Goal: Task Accomplishment & Management: Manage account settings

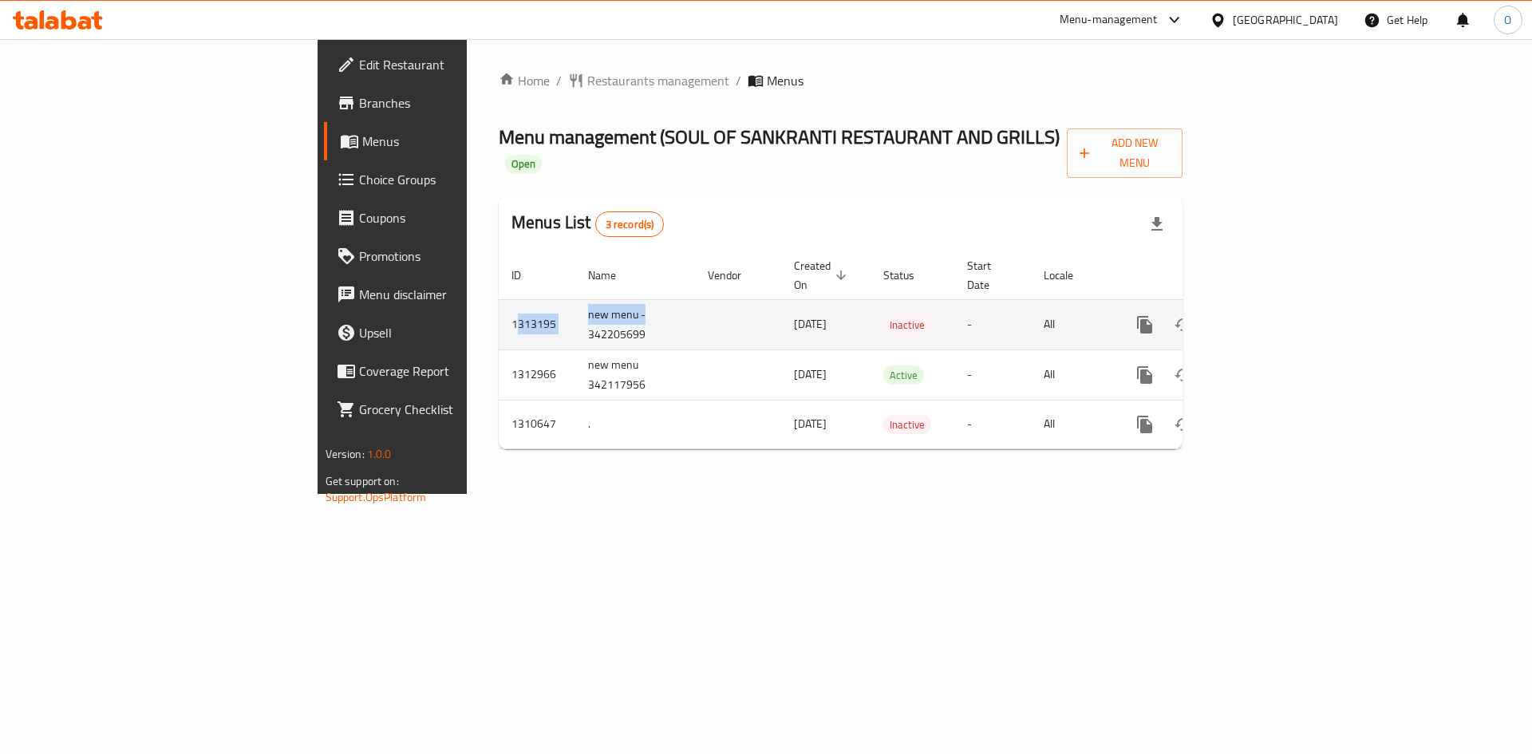
drag, startPoint x: 309, startPoint y: 286, endPoint x: 444, endPoint y: 282, distance: 135.7
click at [499, 299] on tr "1313195 new menu - 342205699 [DATE] Inactive - All" at bounding box center [895, 324] width 793 height 50
click at [1270, 315] on icon "enhanced table" at bounding box center [1259, 324] width 19 height 19
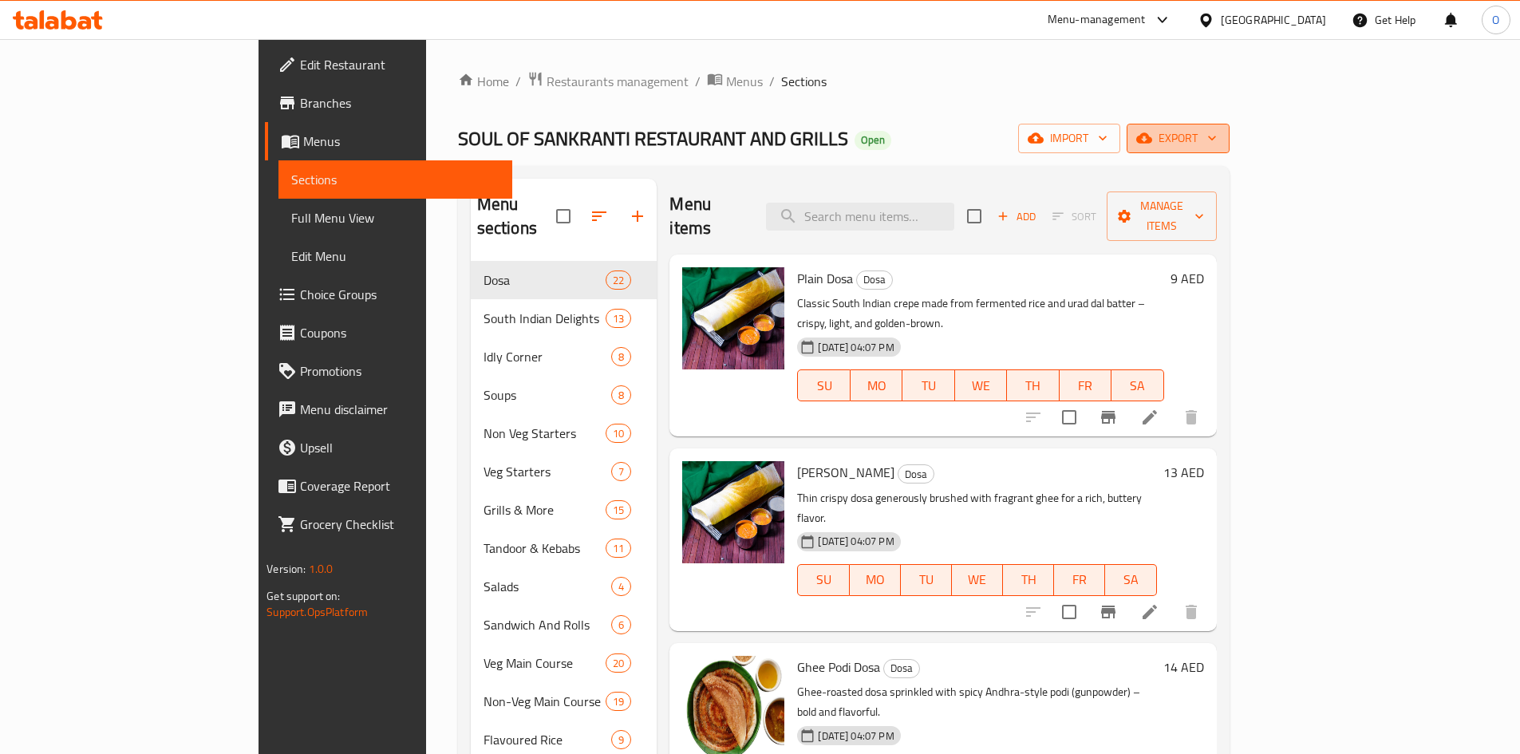
click at [1217, 136] on span "export" at bounding box center [1178, 138] width 77 height 20
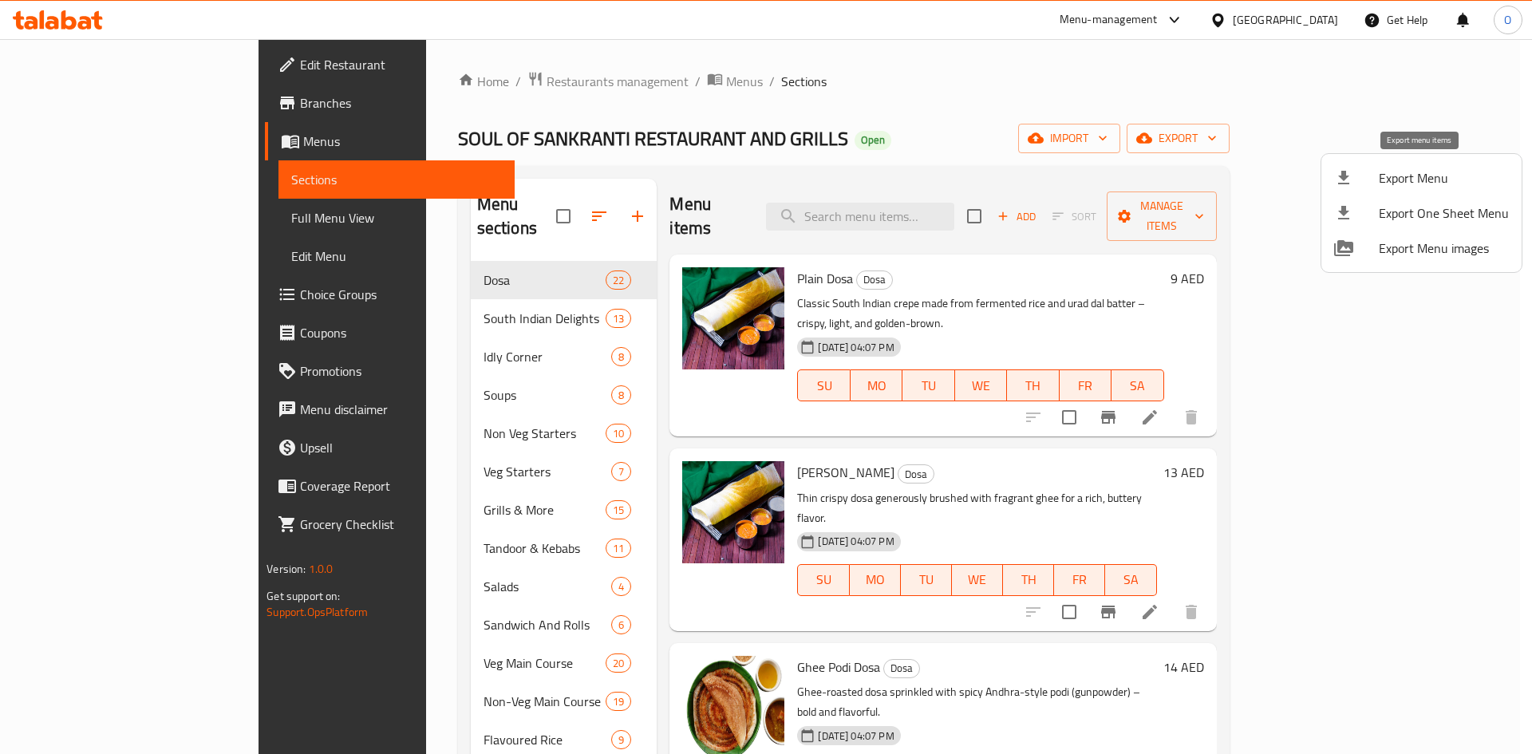
click at [1405, 180] on span "Export Menu" at bounding box center [1444, 177] width 130 height 19
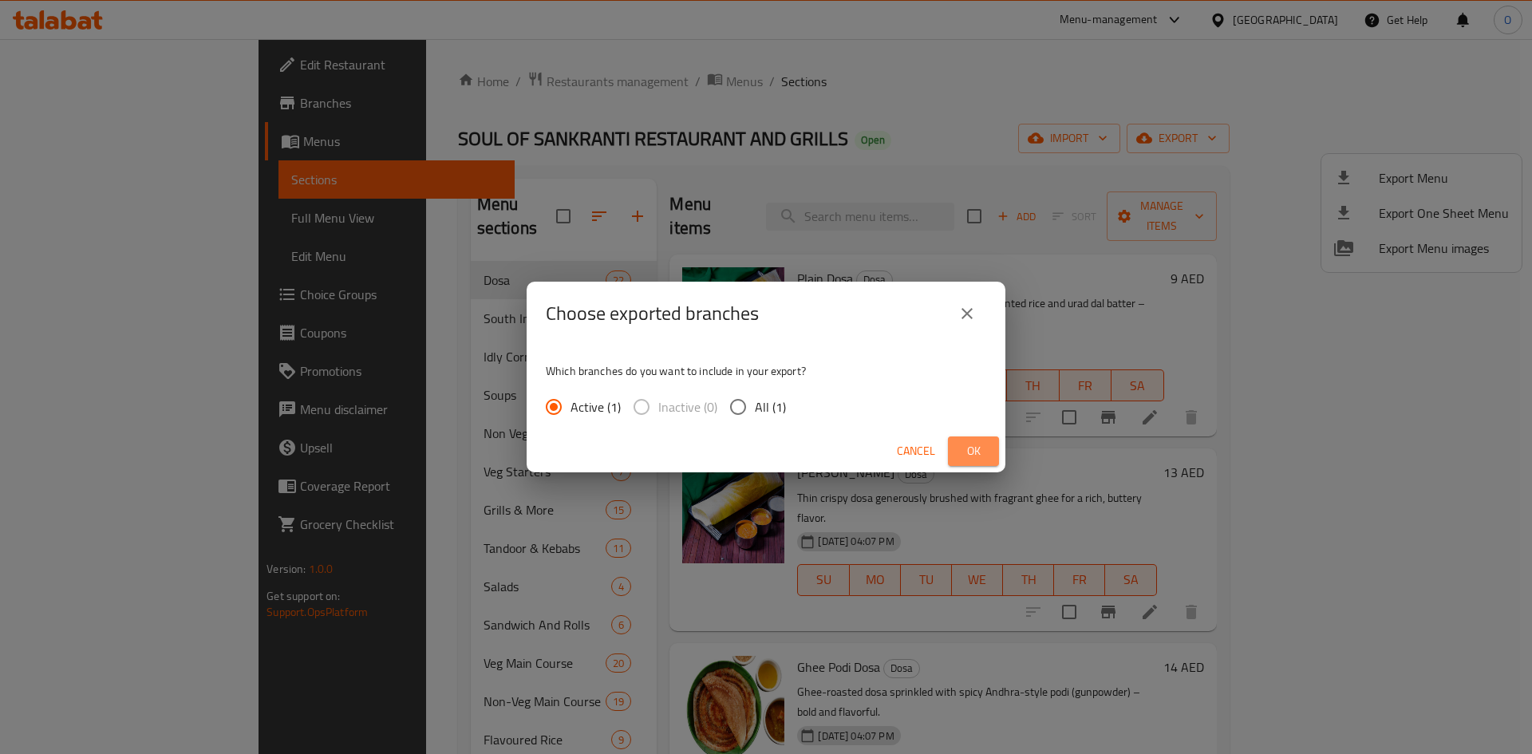
click at [992, 444] on button "Ok" at bounding box center [973, 451] width 51 height 30
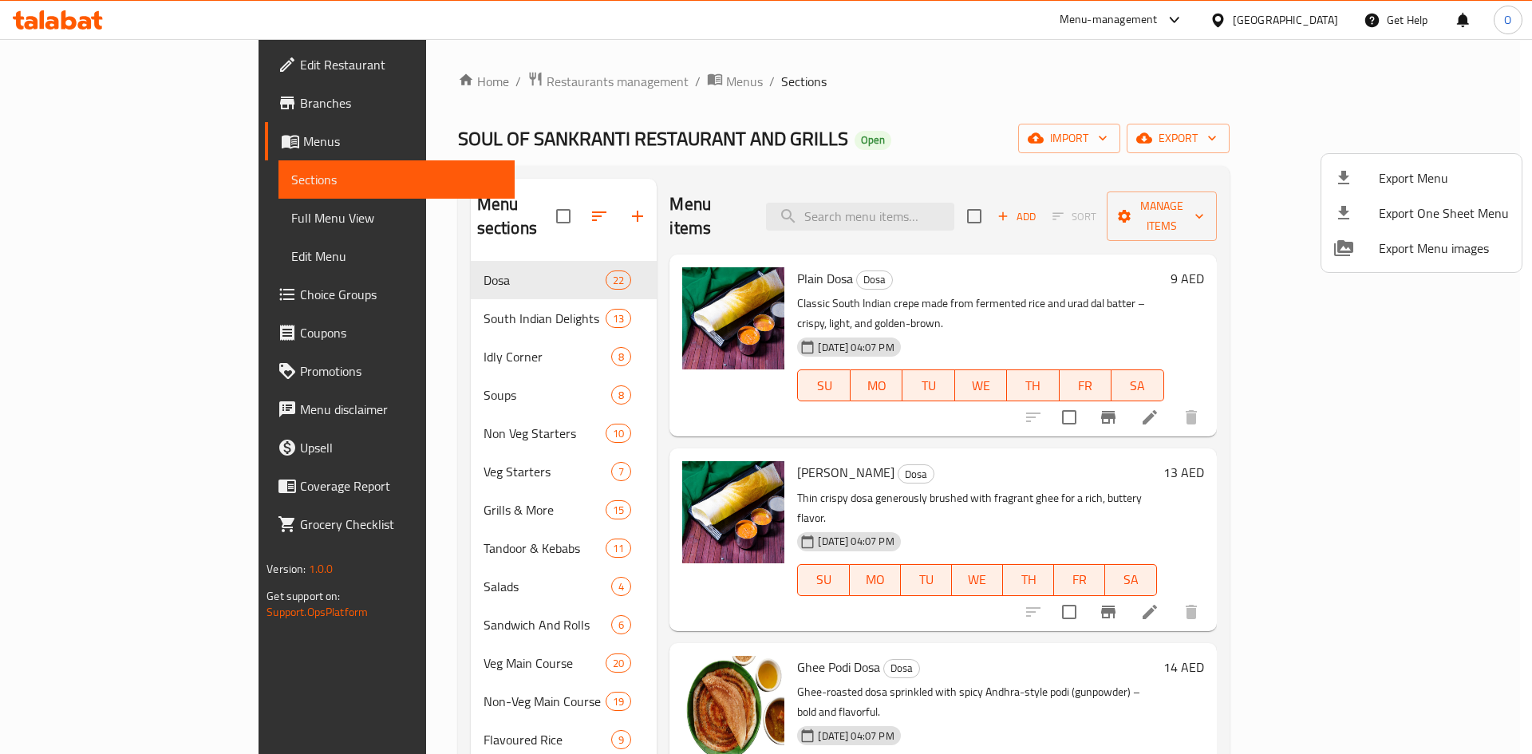
click at [982, 140] on div at bounding box center [766, 377] width 1532 height 754
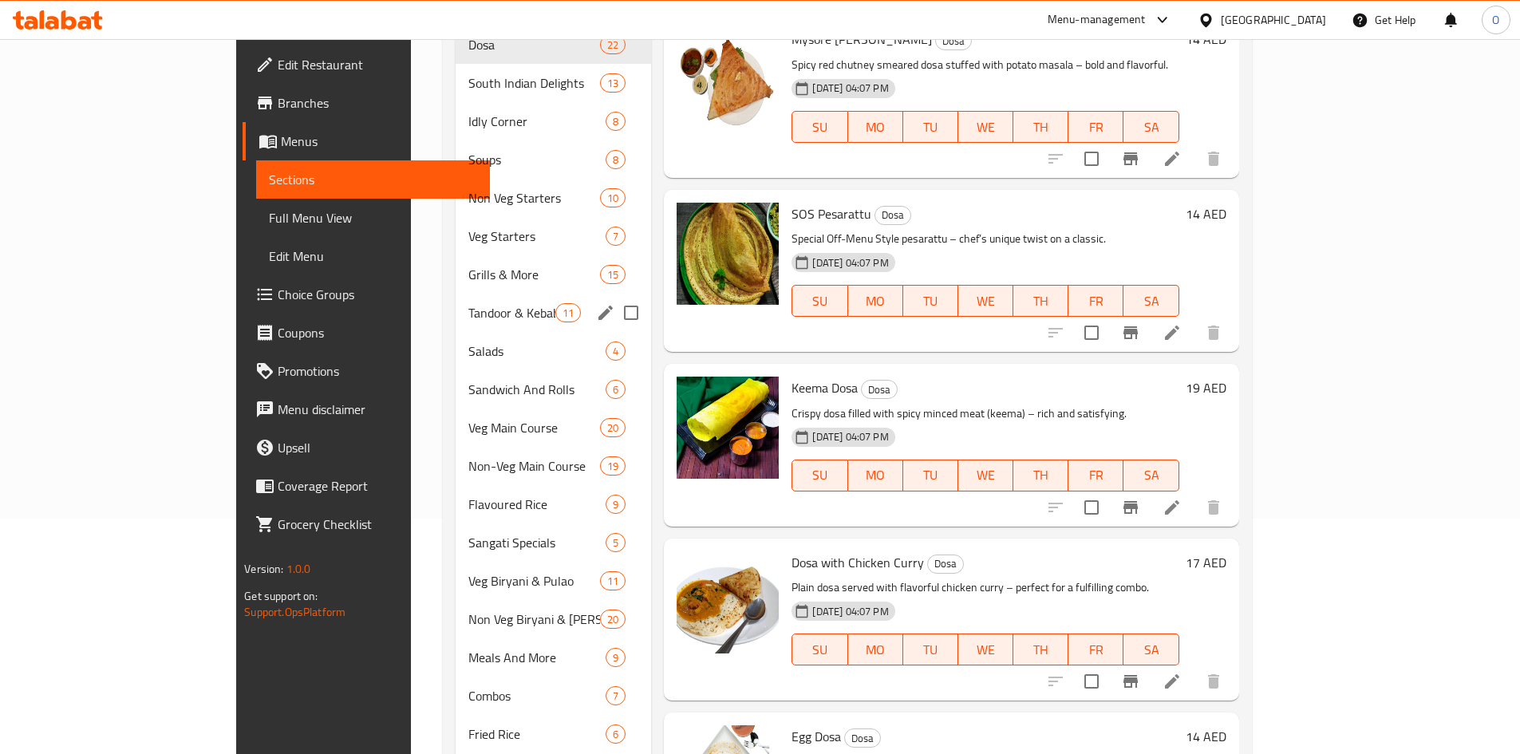
scroll to position [93, 0]
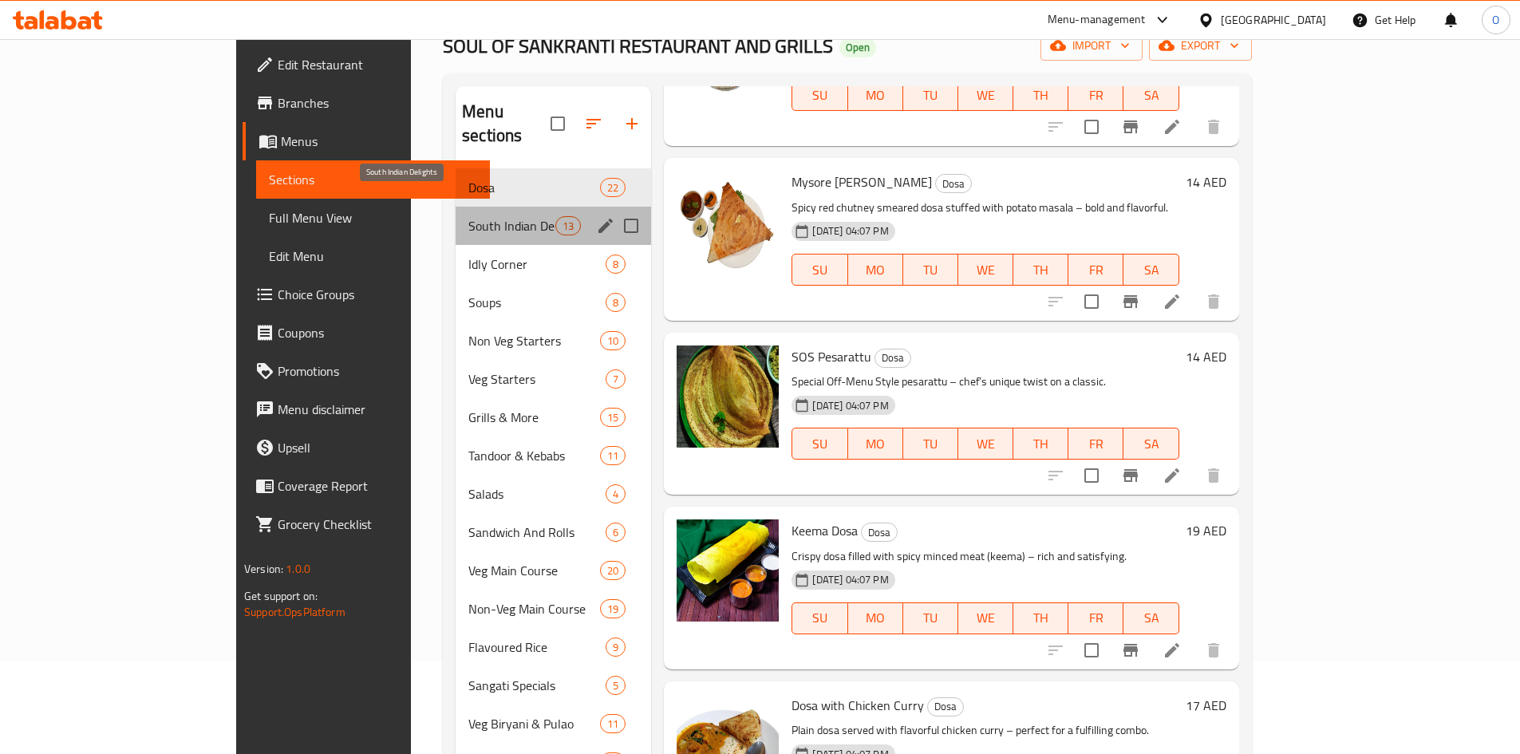
click at [468, 216] on span "South Indian Delights" at bounding box center [511, 225] width 87 height 19
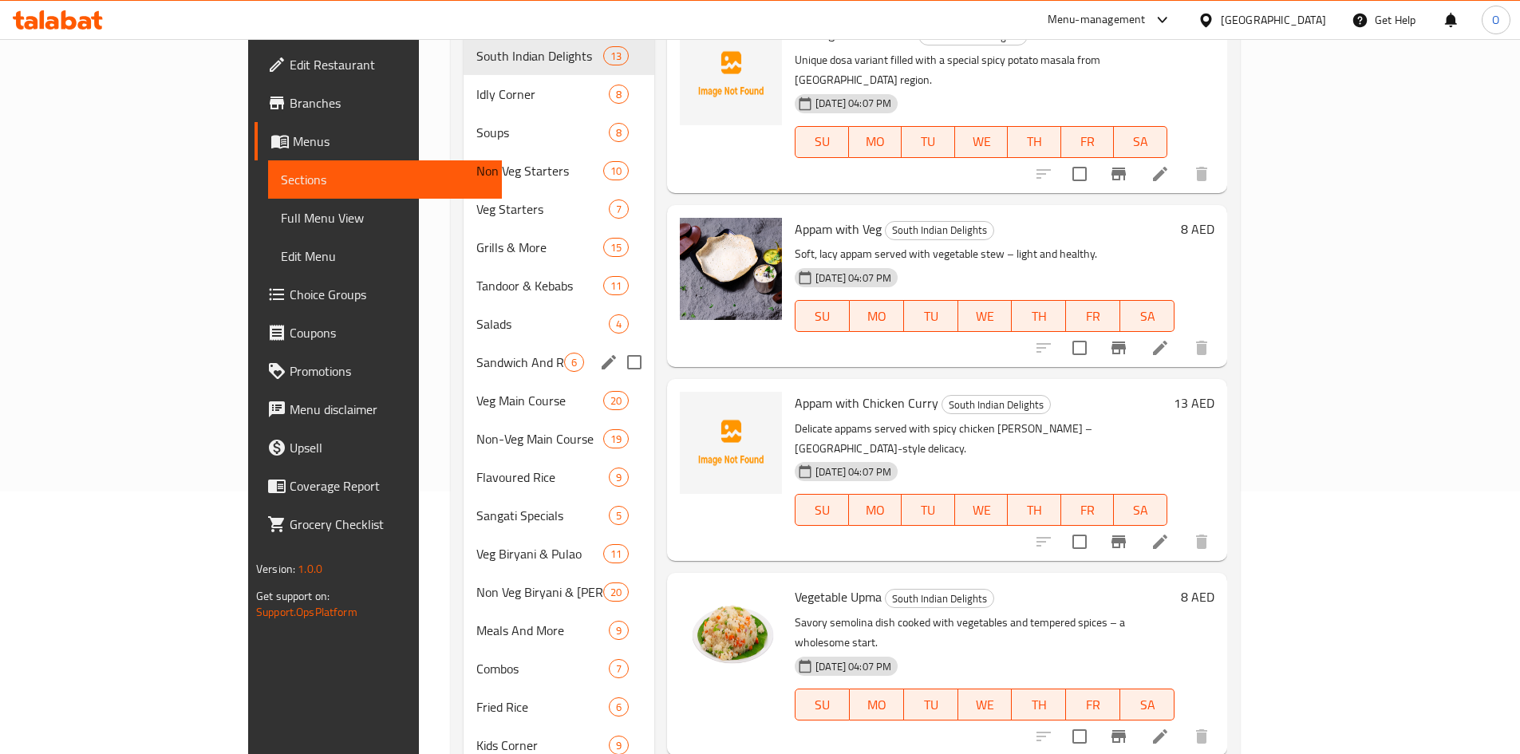
scroll to position [172, 0]
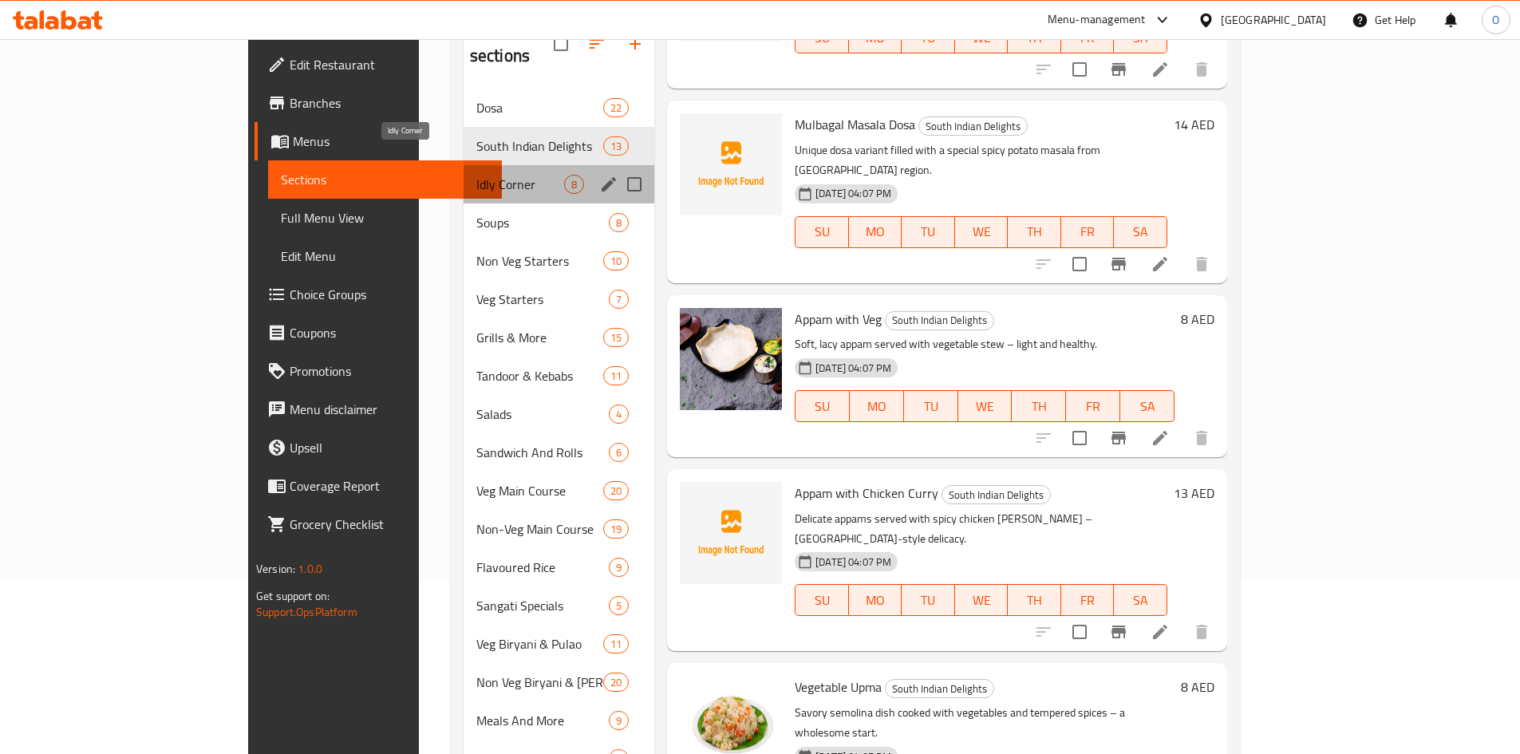
click at [476, 175] on span "Idly Corner" at bounding box center [520, 184] width 88 height 19
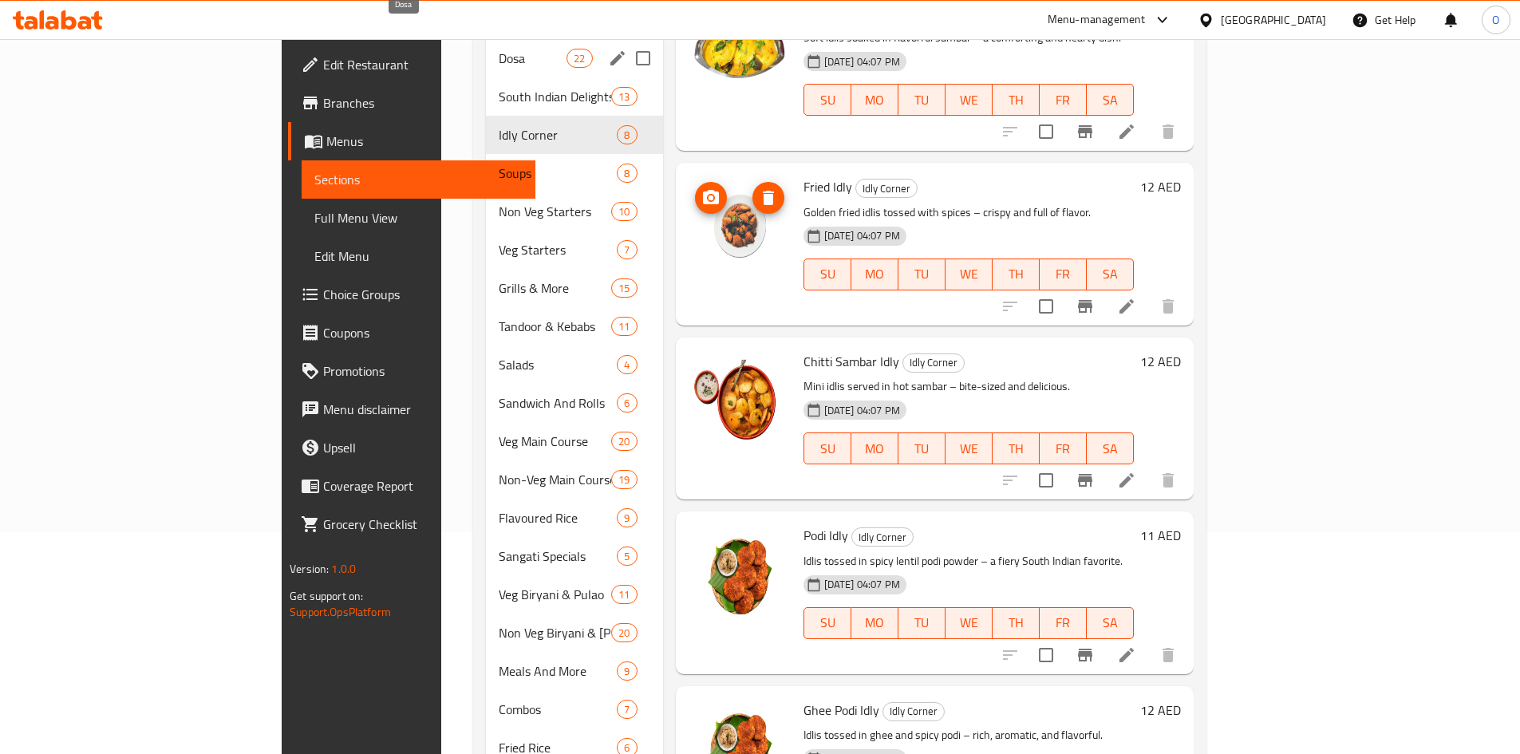
scroll to position [93, 0]
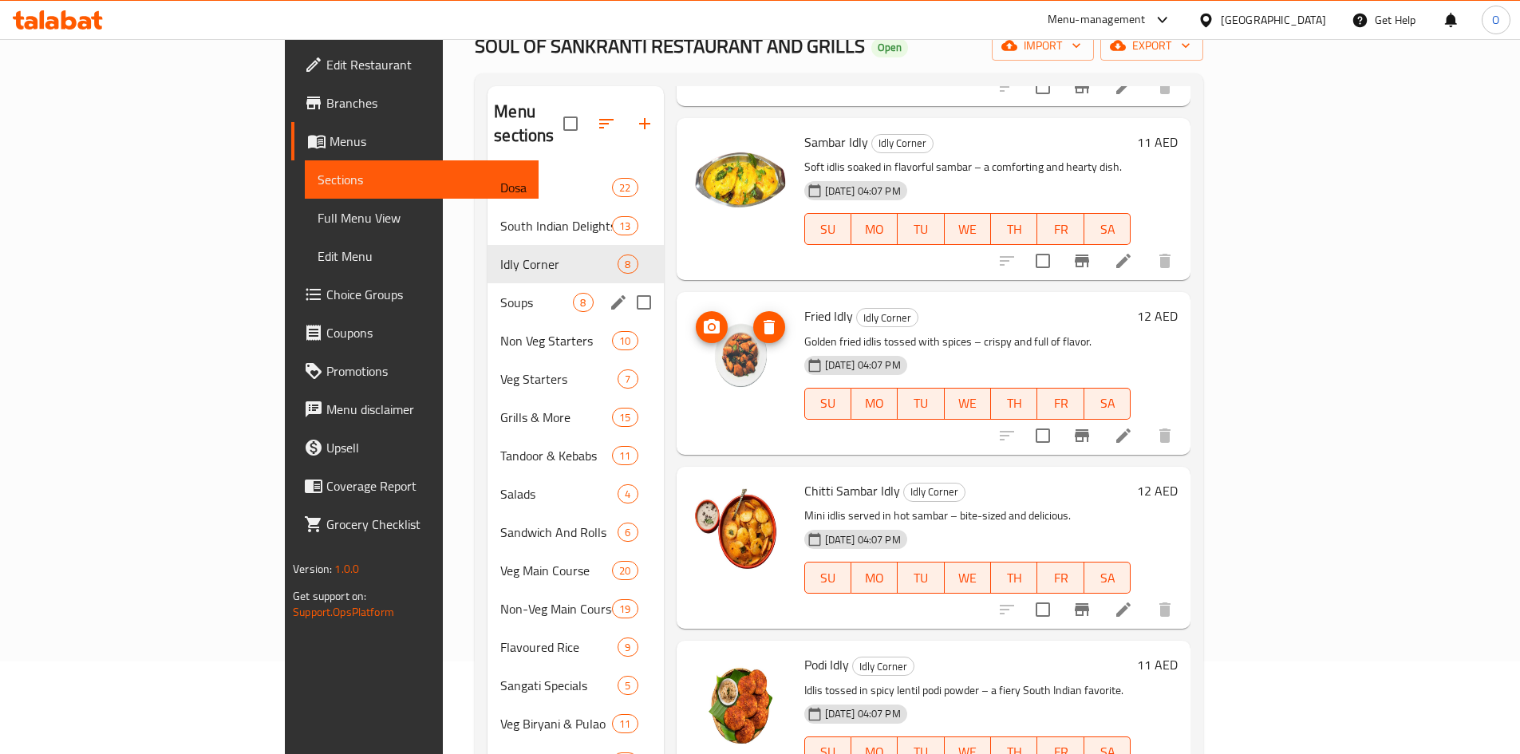
click at [488, 283] on div "Soups 8" at bounding box center [576, 302] width 176 height 38
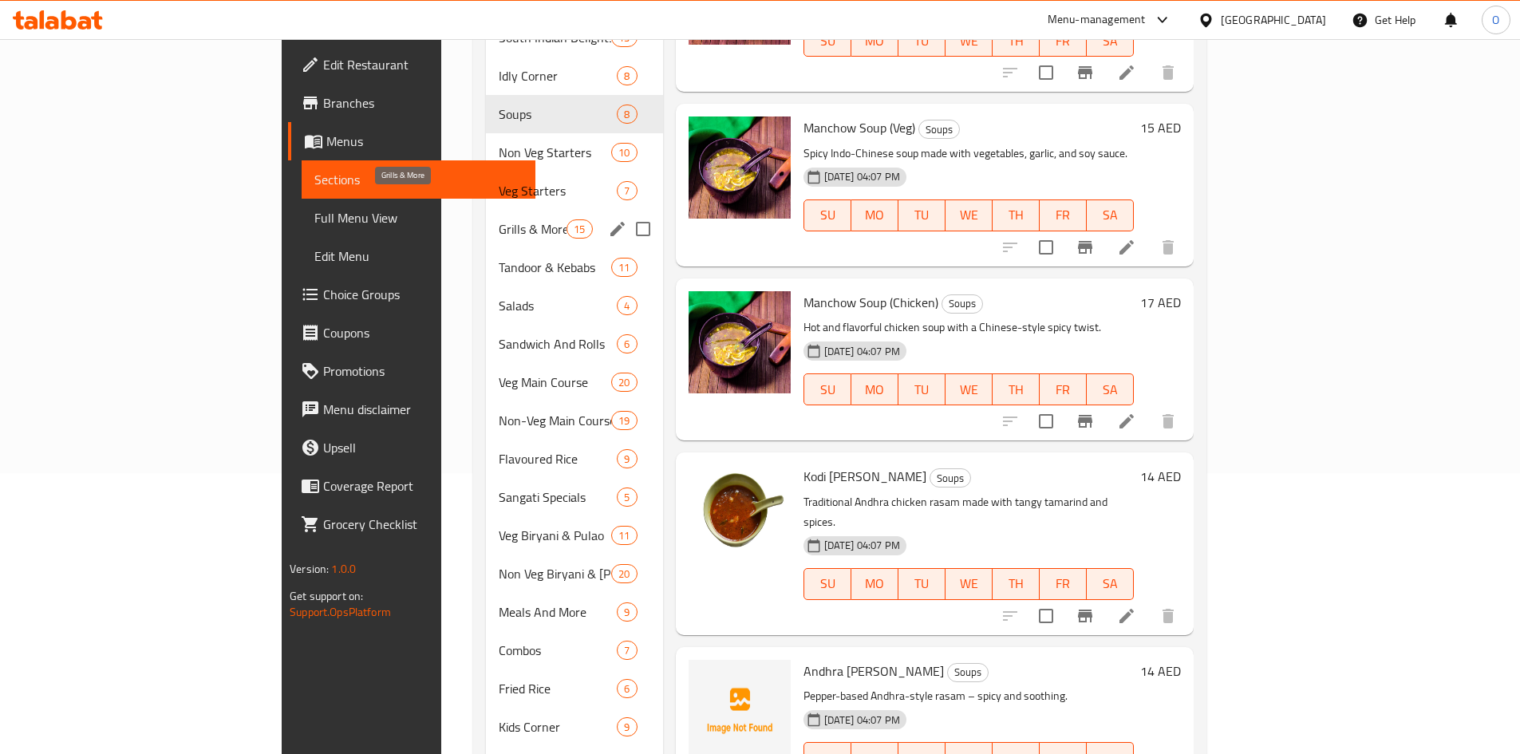
scroll to position [252, 0]
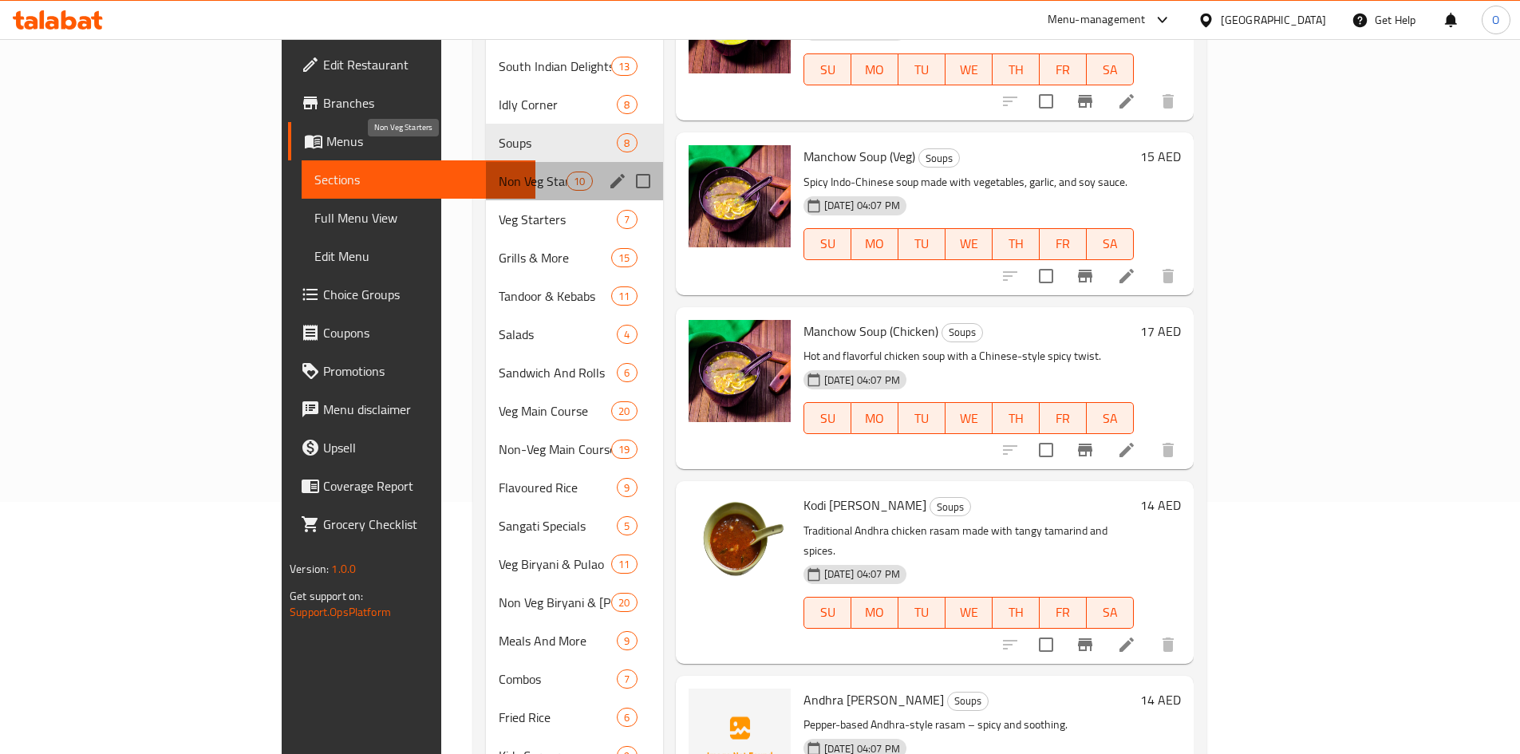
click at [499, 172] on span "Non Veg Starters" at bounding box center [533, 181] width 68 height 19
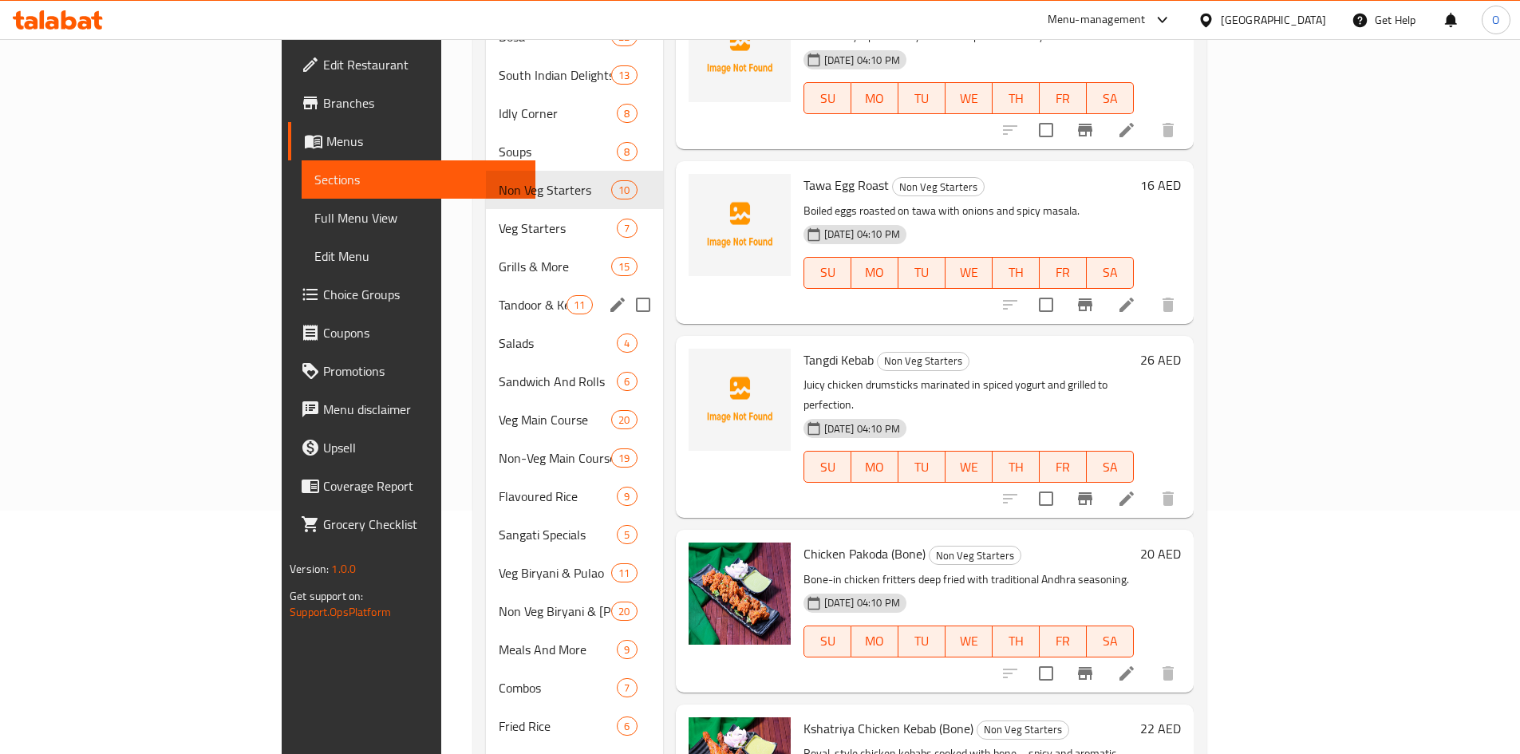
scroll to position [172, 0]
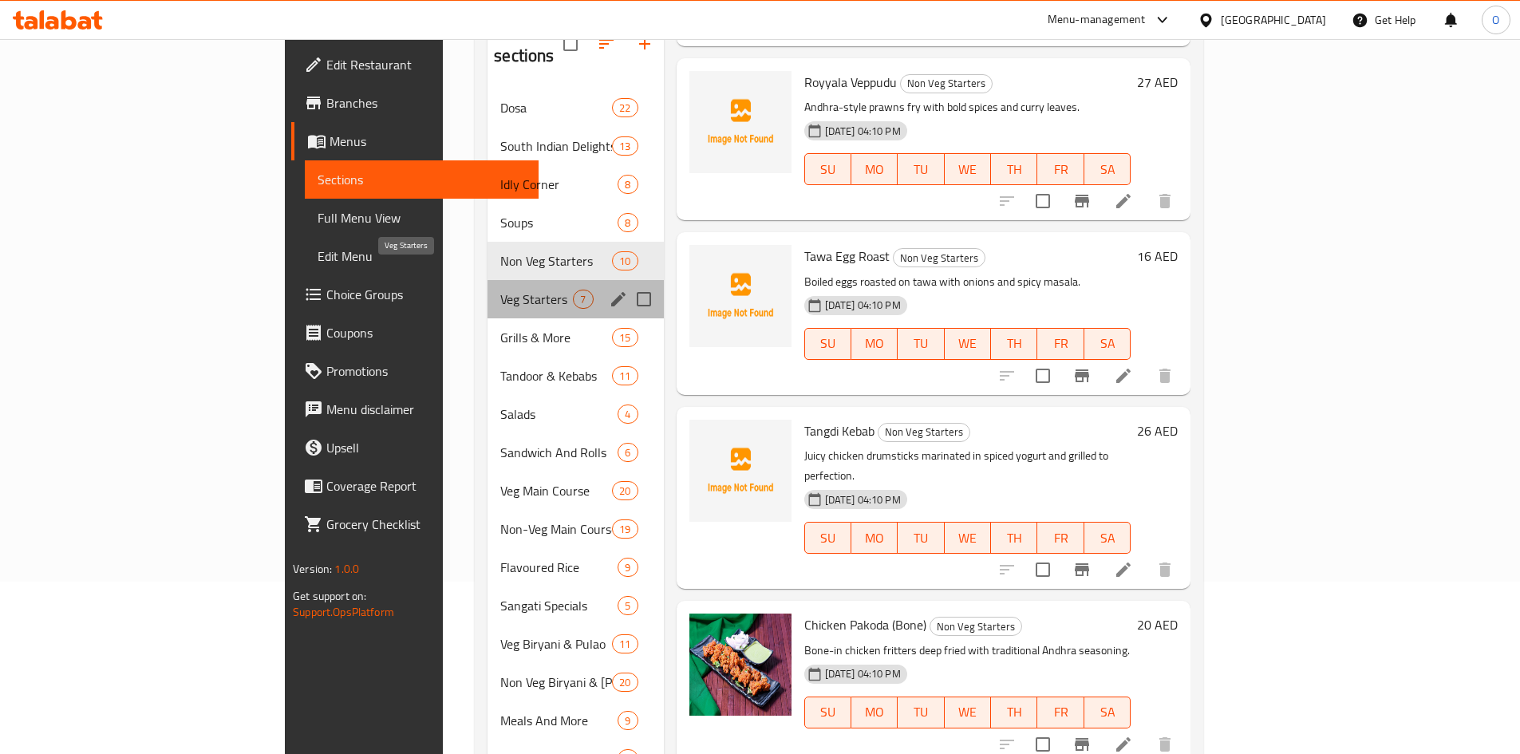
click at [500, 290] on span "Veg Starters" at bounding box center [536, 299] width 73 height 19
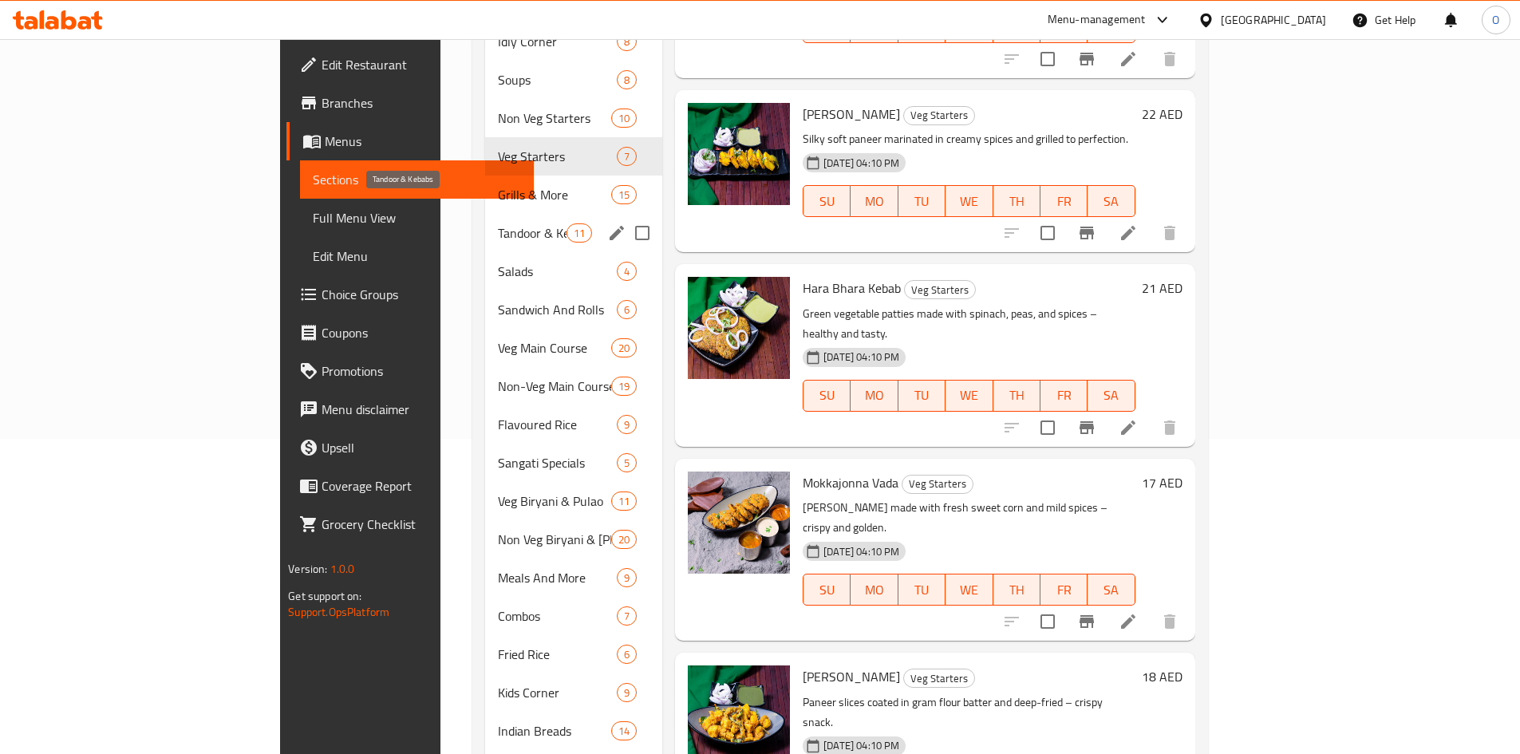
scroll to position [252, 0]
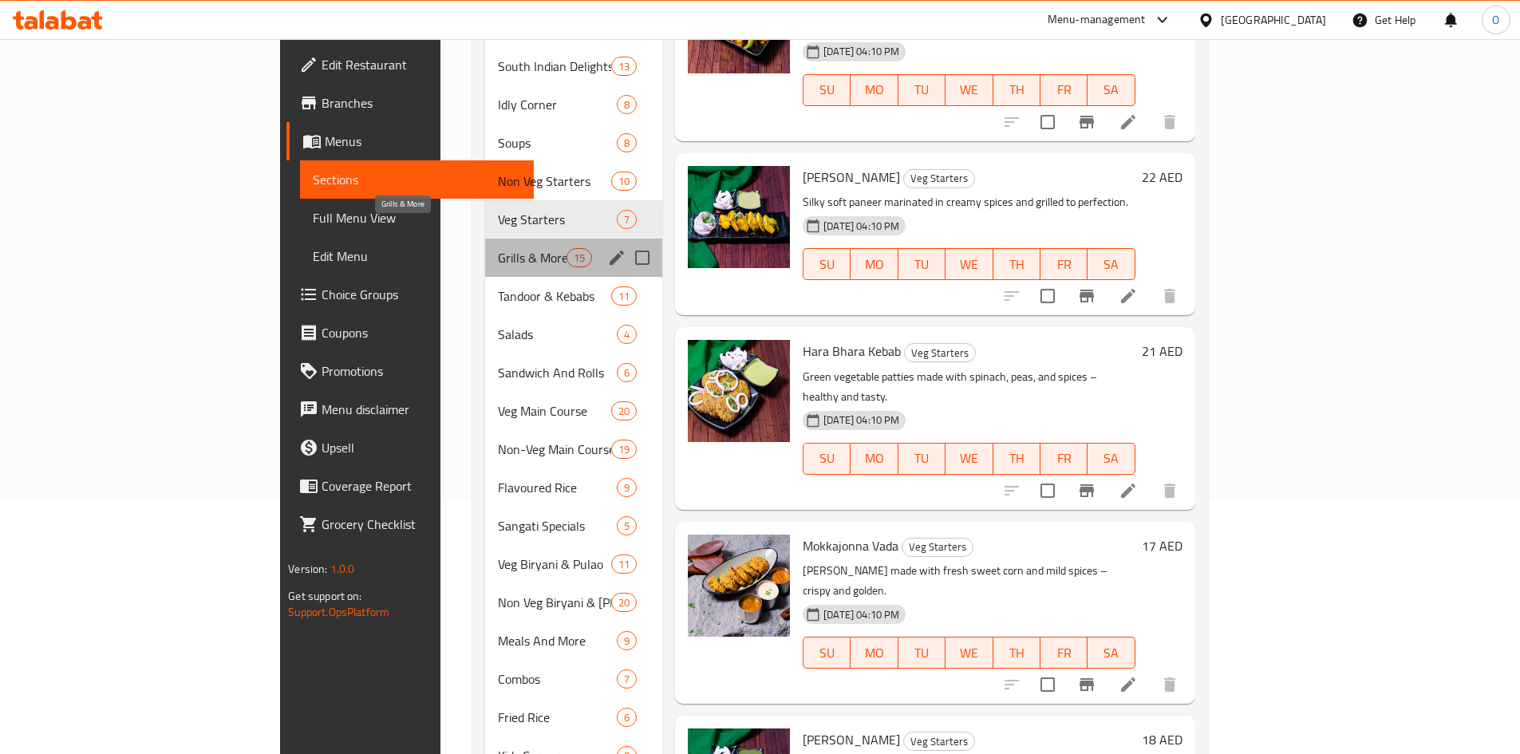
click at [498, 248] on span "Grills & More" at bounding box center [532, 257] width 69 height 19
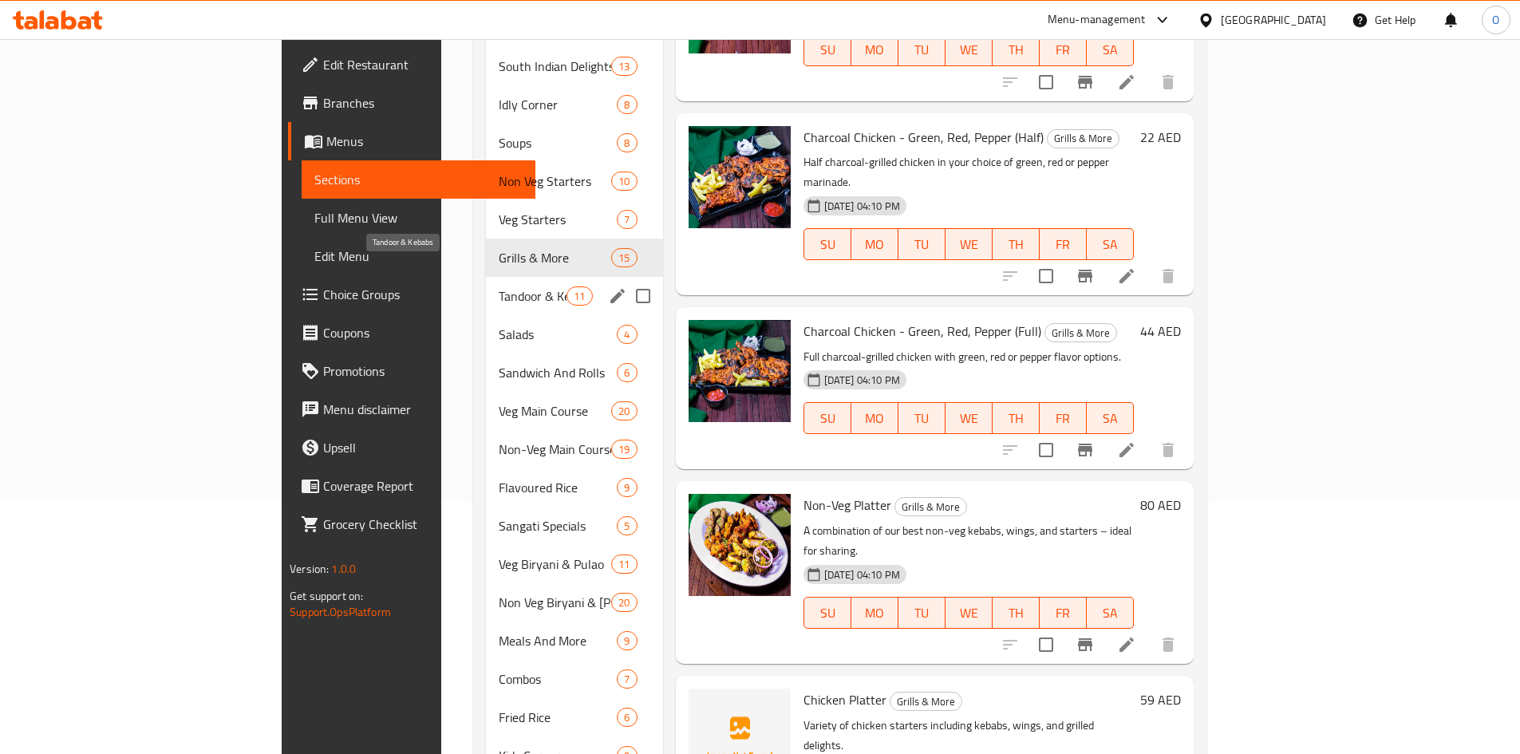
click at [499, 286] on span "Tandoor & Kebabs" at bounding box center [533, 295] width 68 height 19
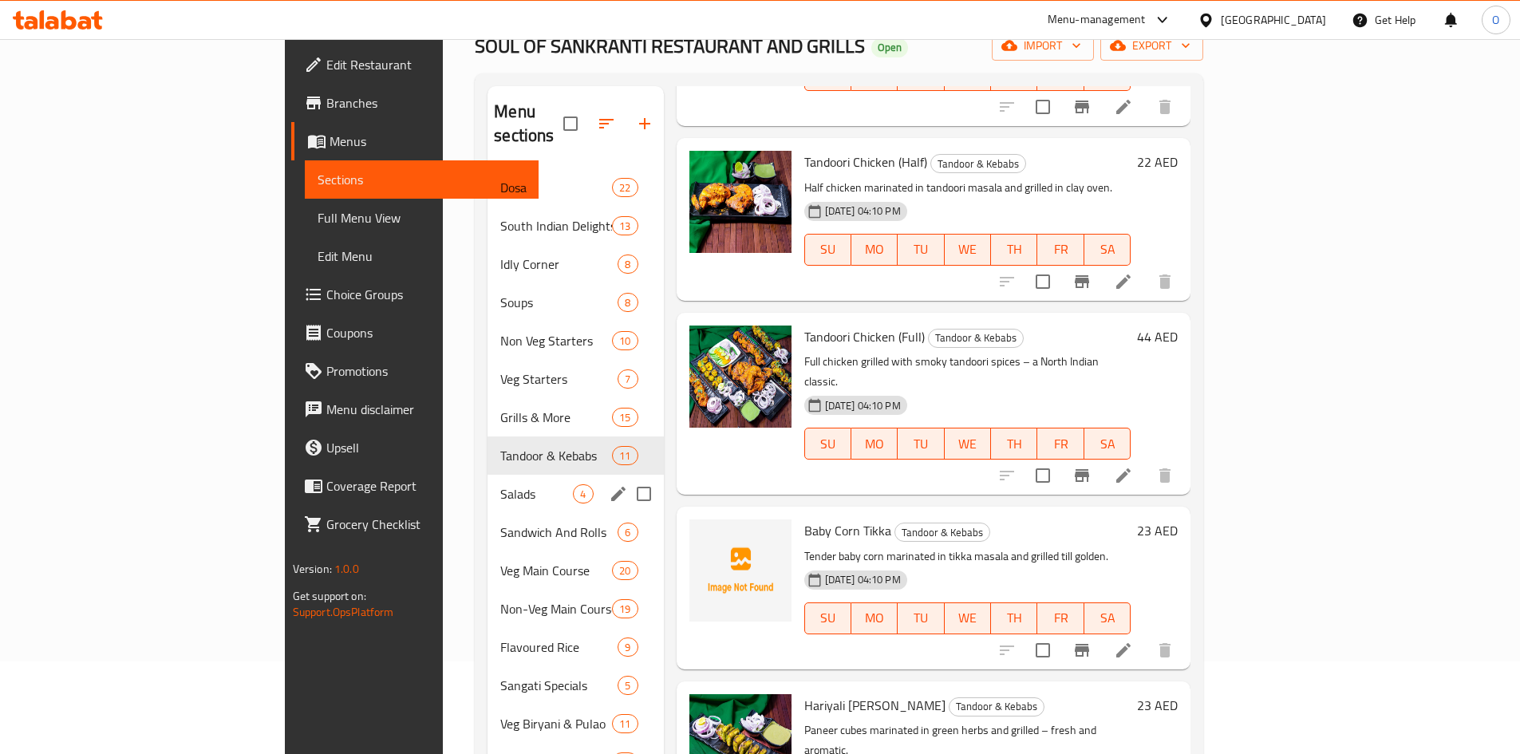
click at [488, 484] on div "Salads 4" at bounding box center [576, 494] width 176 height 38
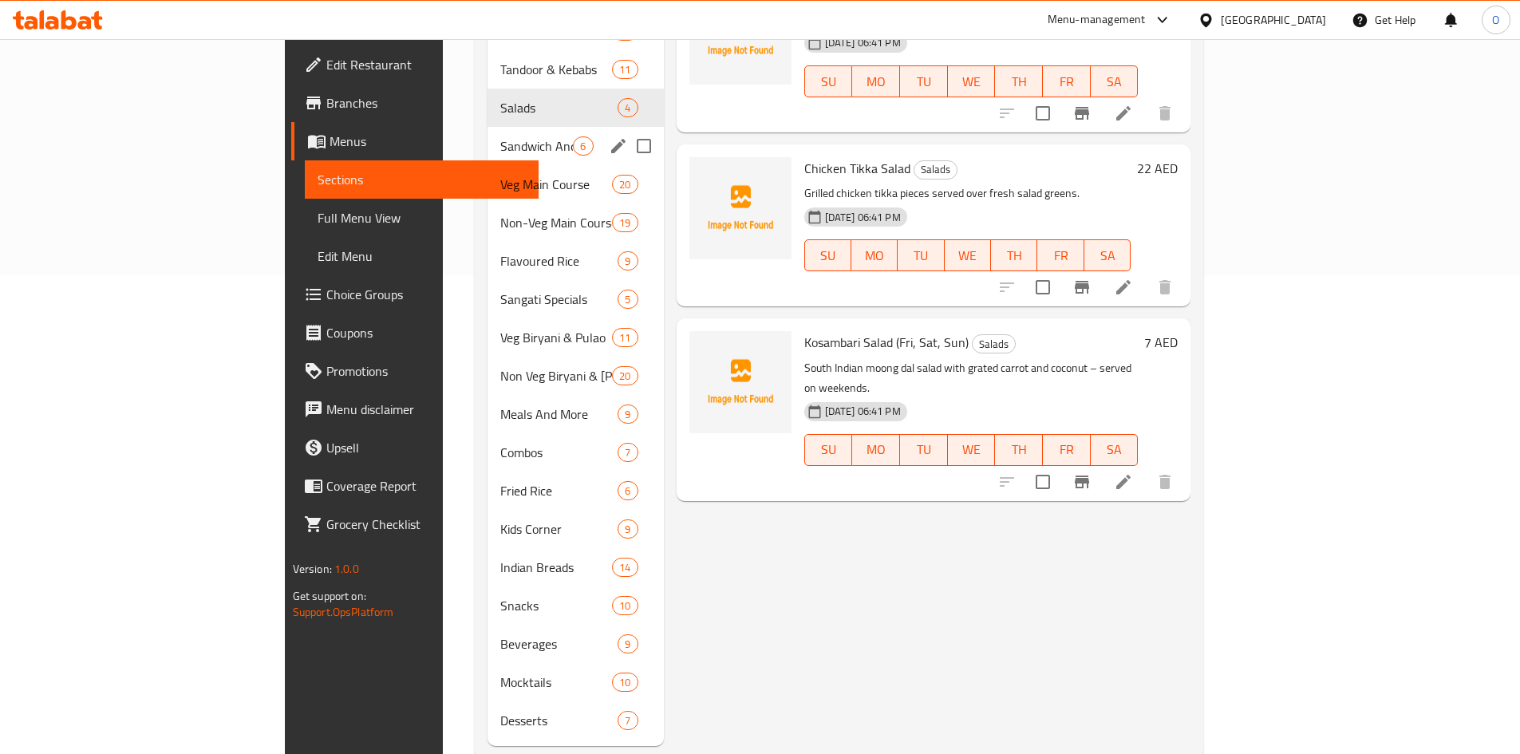
click at [500, 136] on span "Sandwich And Rolls" at bounding box center [536, 145] width 73 height 19
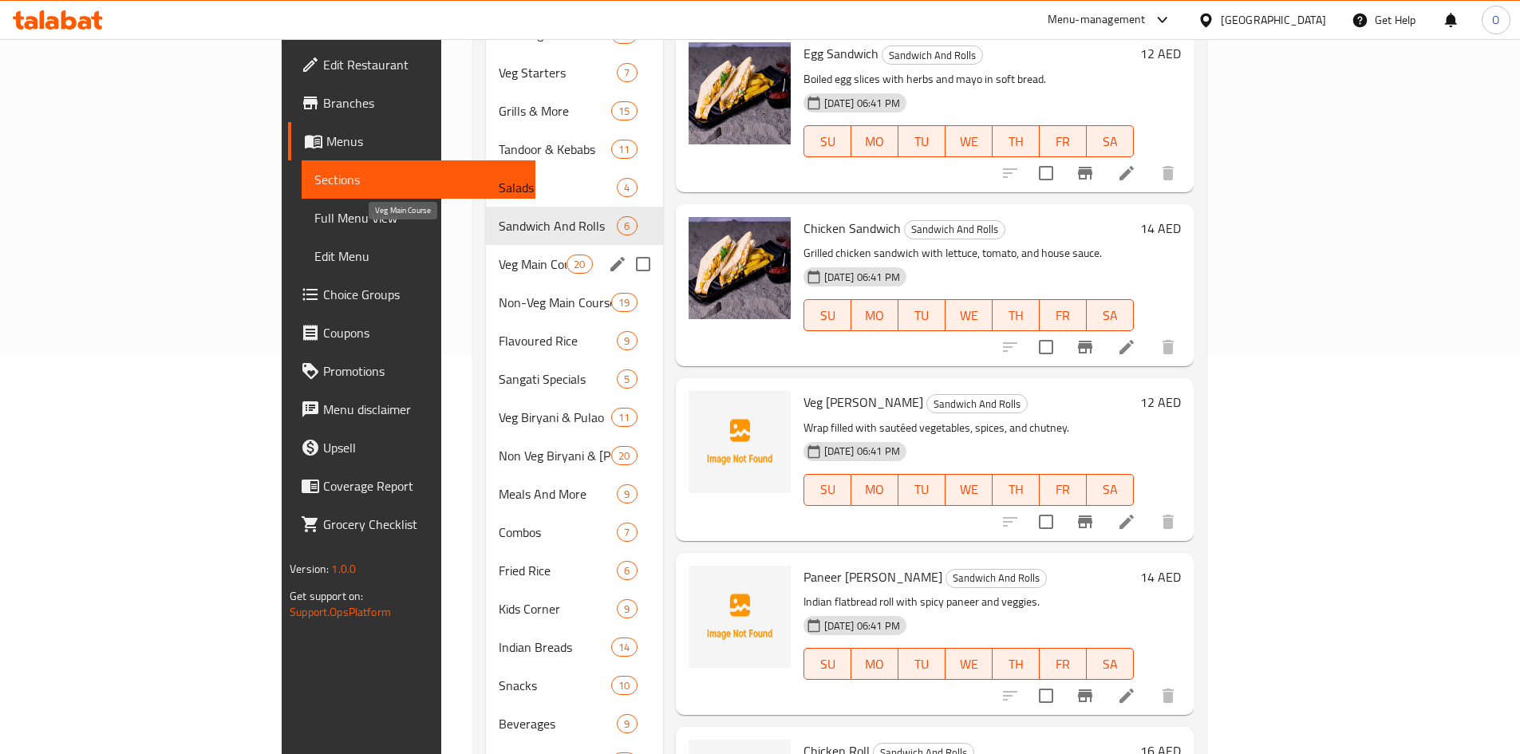
click at [499, 255] on span "Veg Main Course" at bounding box center [533, 264] width 68 height 19
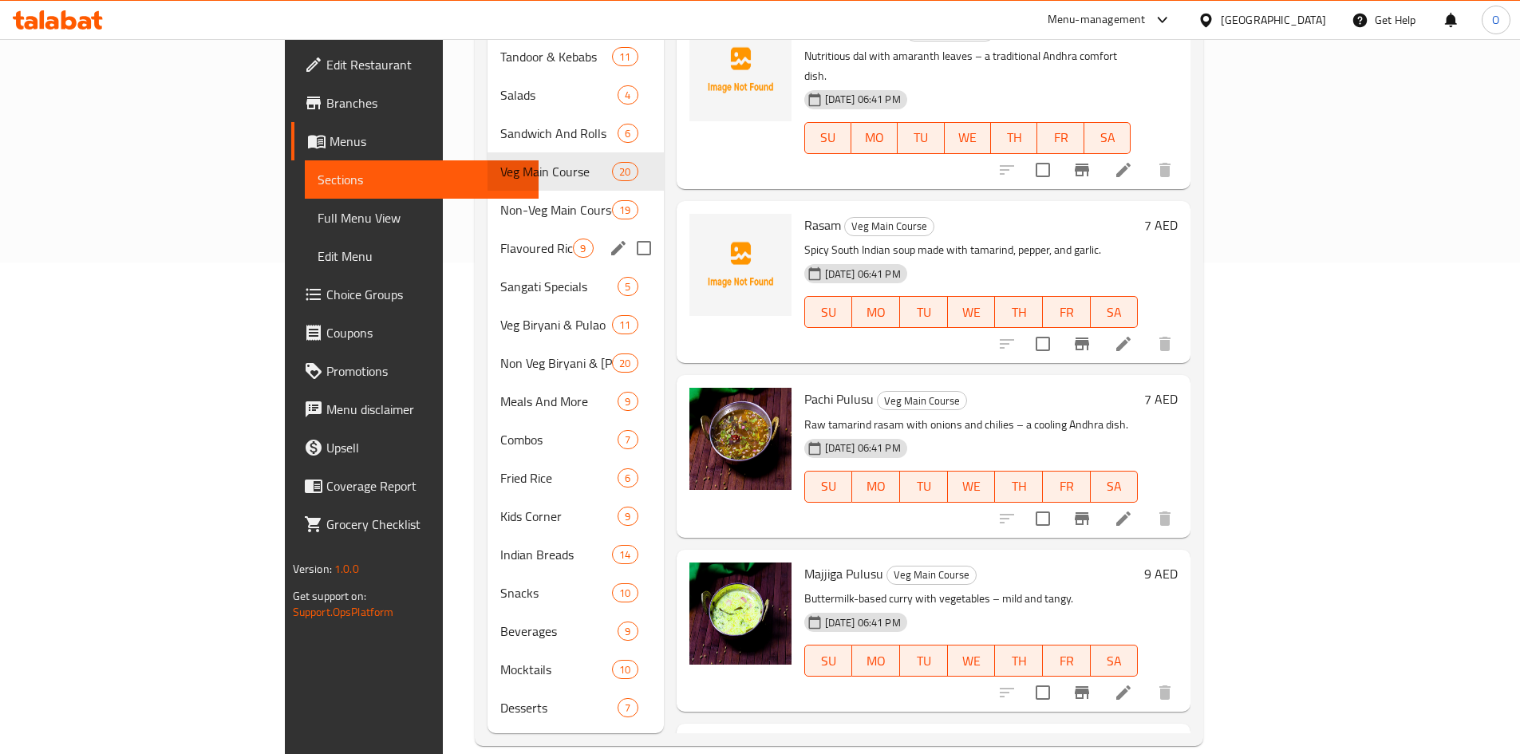
click at [488, 229] on div "Flavoured Rice 9" at bounding box center [576, 248] width 176 height 38
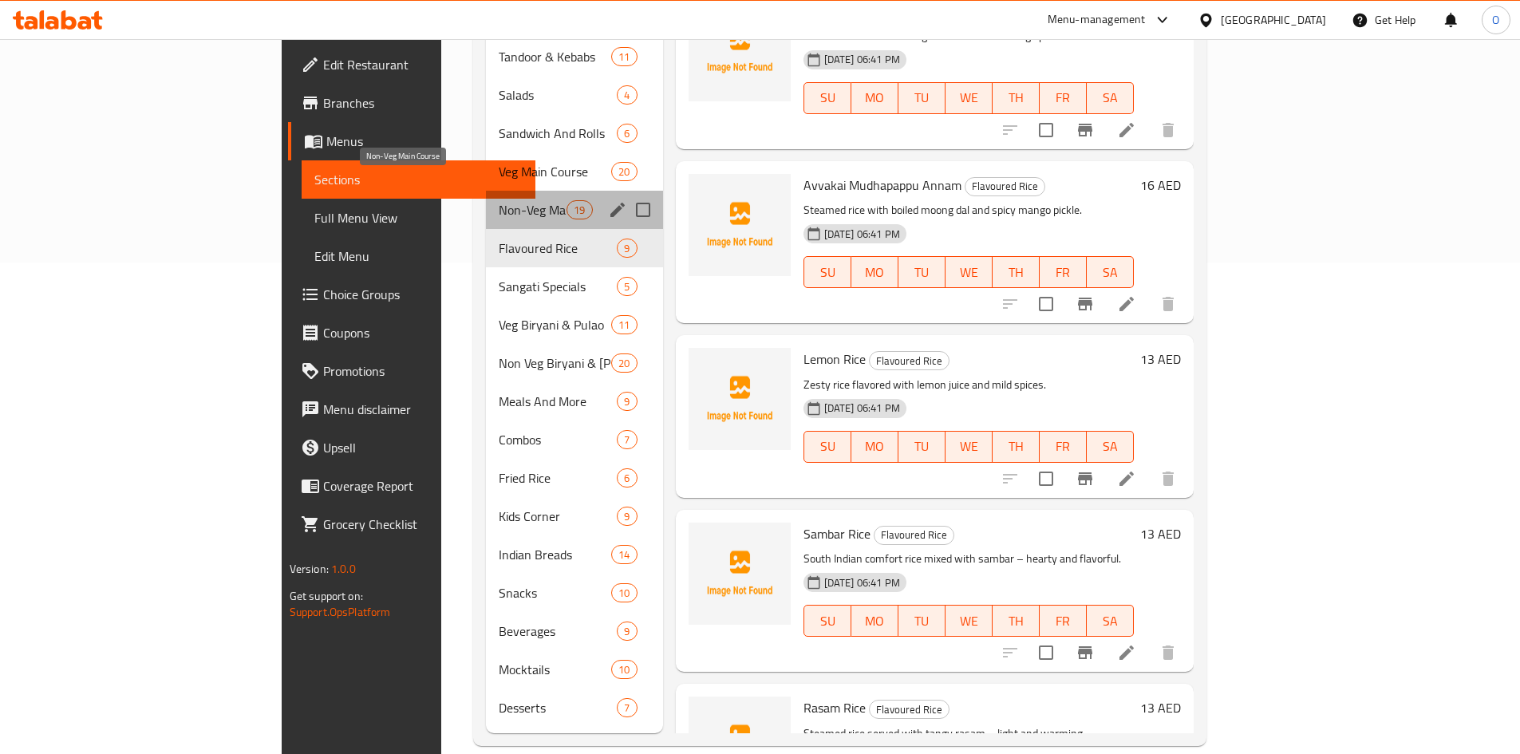
click at [499, 200] on span "Non-Veg Main Course" at bounding box center [533, 209] width 68 height 19
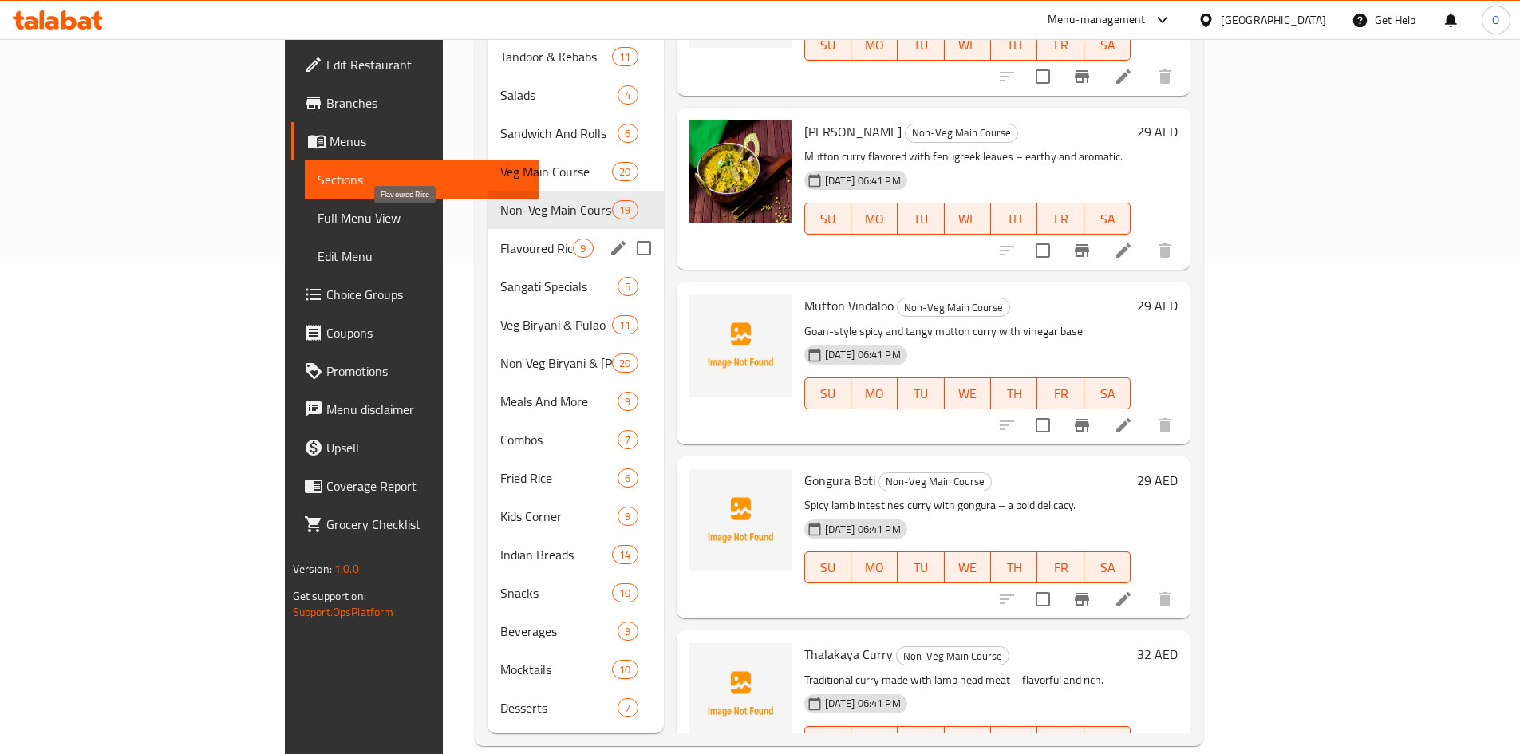
click at [500, 239] on span "Flavoured Rice" at bounding box center [536, 248] width 73 height 19
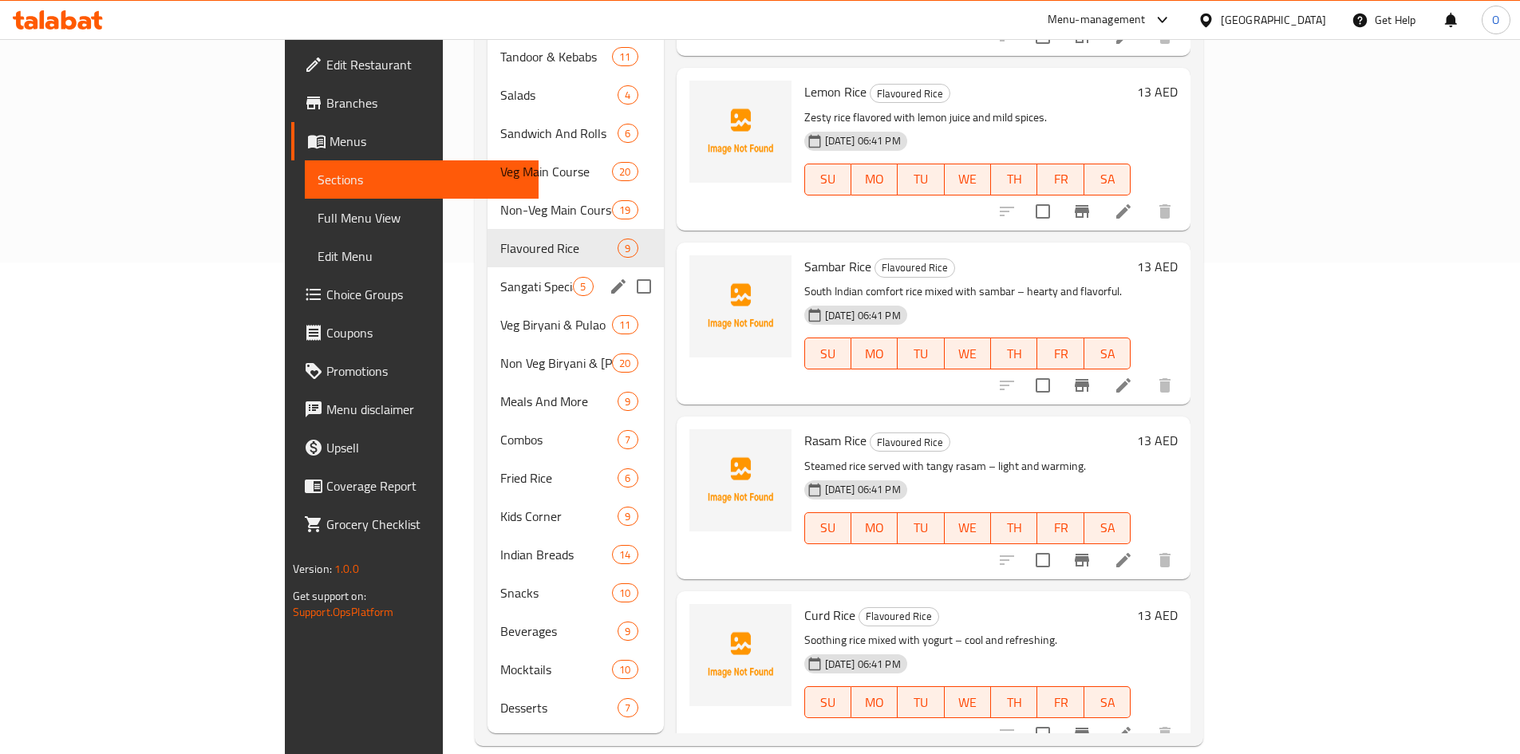
click at [500, 277] on span "Sangati Specials" at bounding box center [536, 286] width 73 height 19
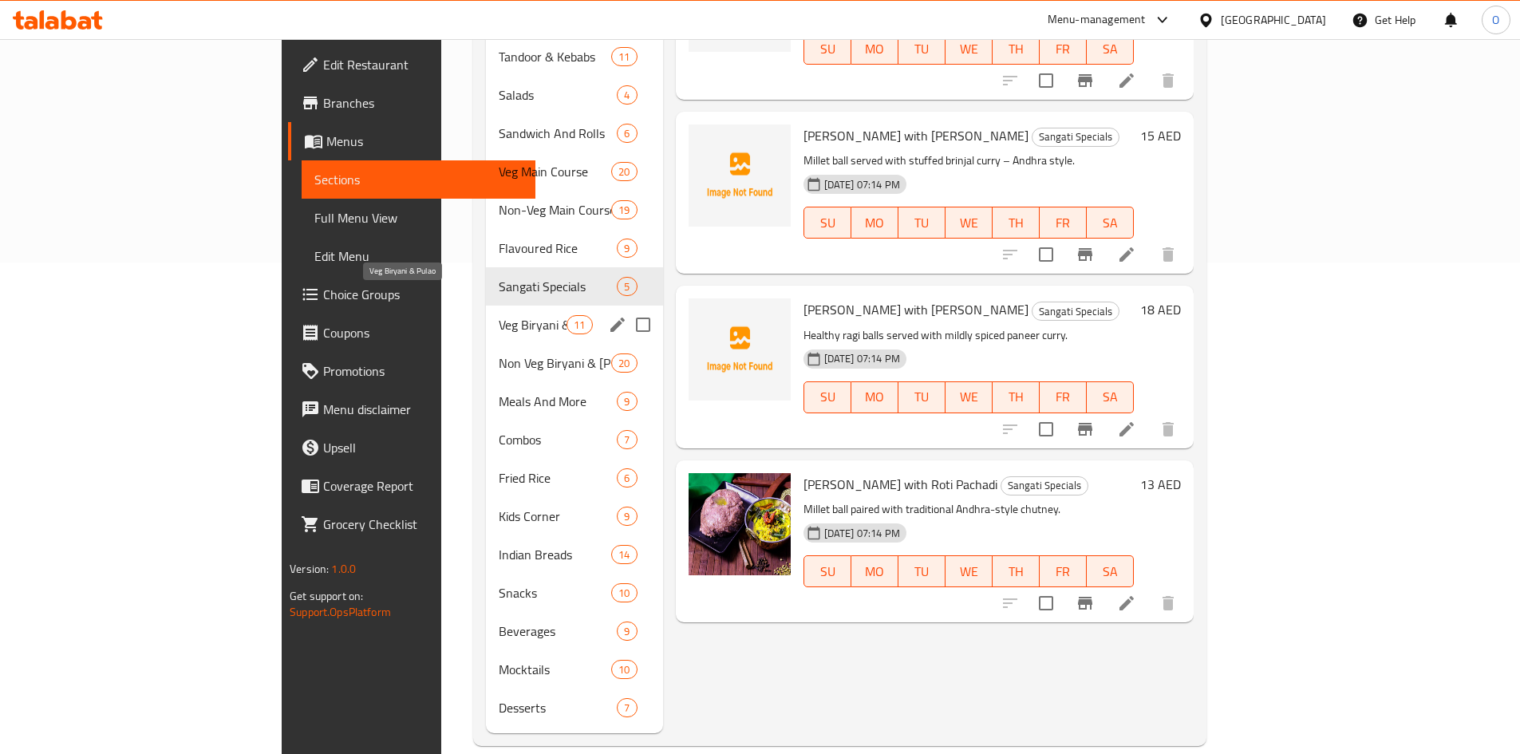
click at [499, 315] on span "Veg Biryani & Pulao" at bounding box center [533, 324] width 68 height 19
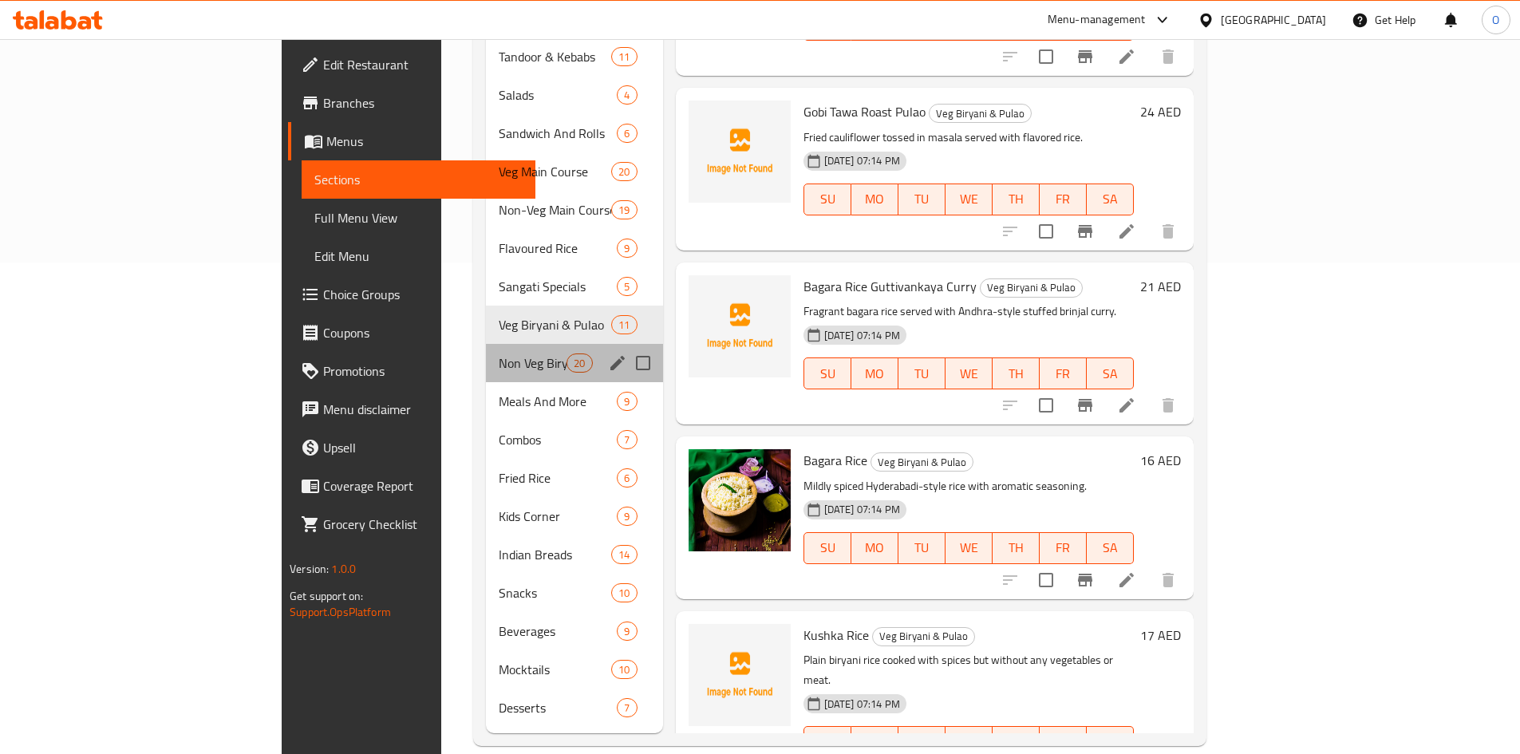
click at [486, 354] on div "Non Veg Biryani & Pulao 20" at bounding box center [574, 363] width 177 height 38
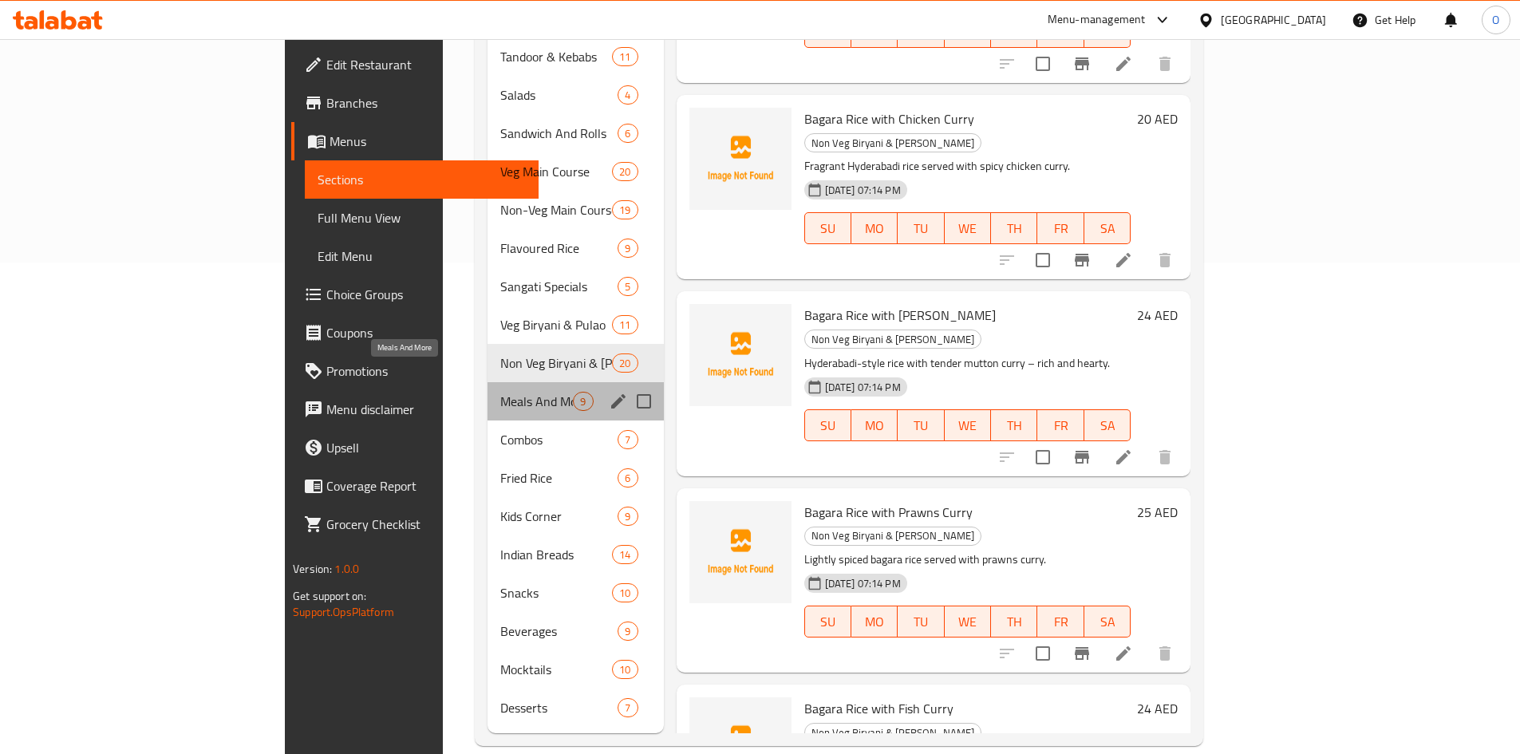
click at [500, 392] on span "Meals And More" at bounding box center [536, 401] width 73 height 19
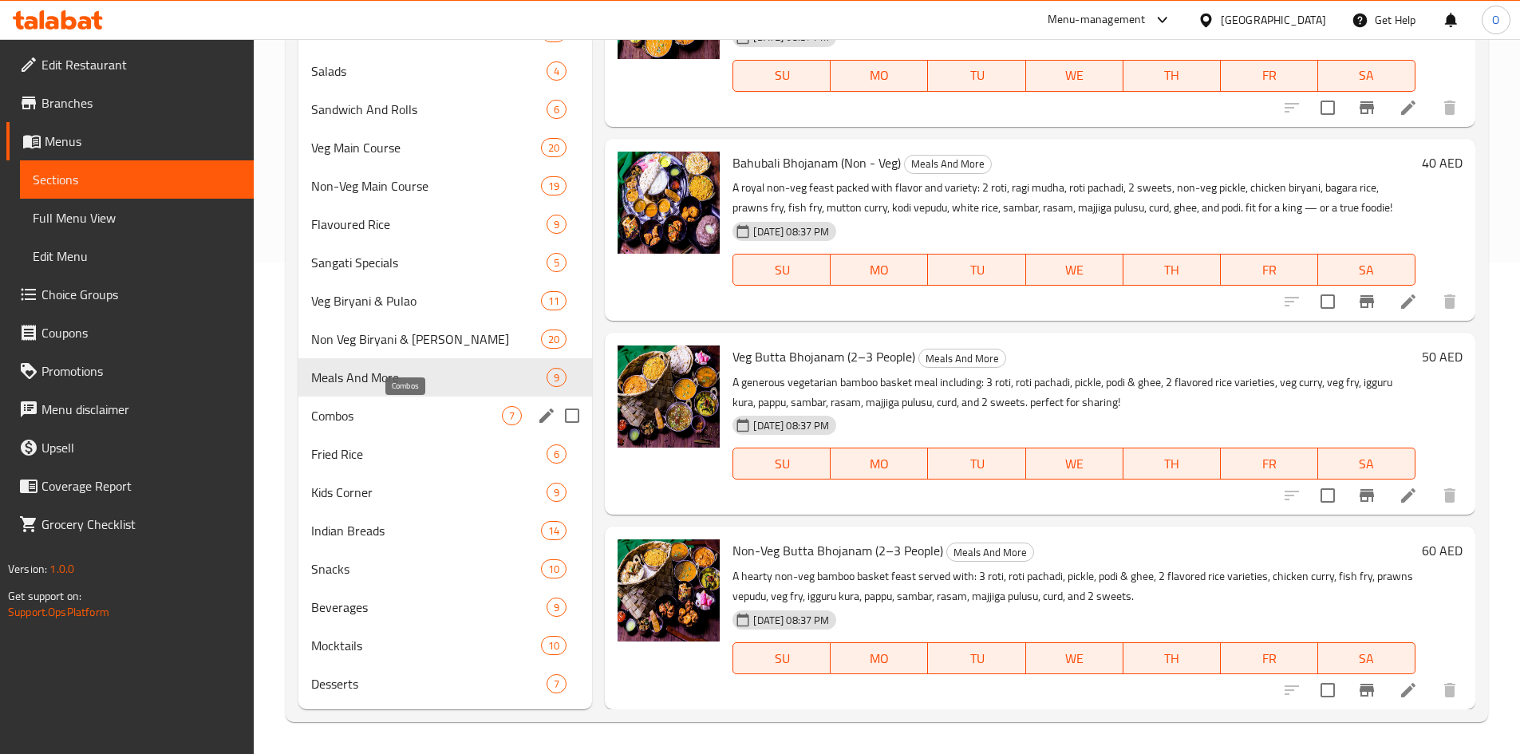
click at [320, 418] on span "Combos" at bounding box center [407, 415] width 192 height 19
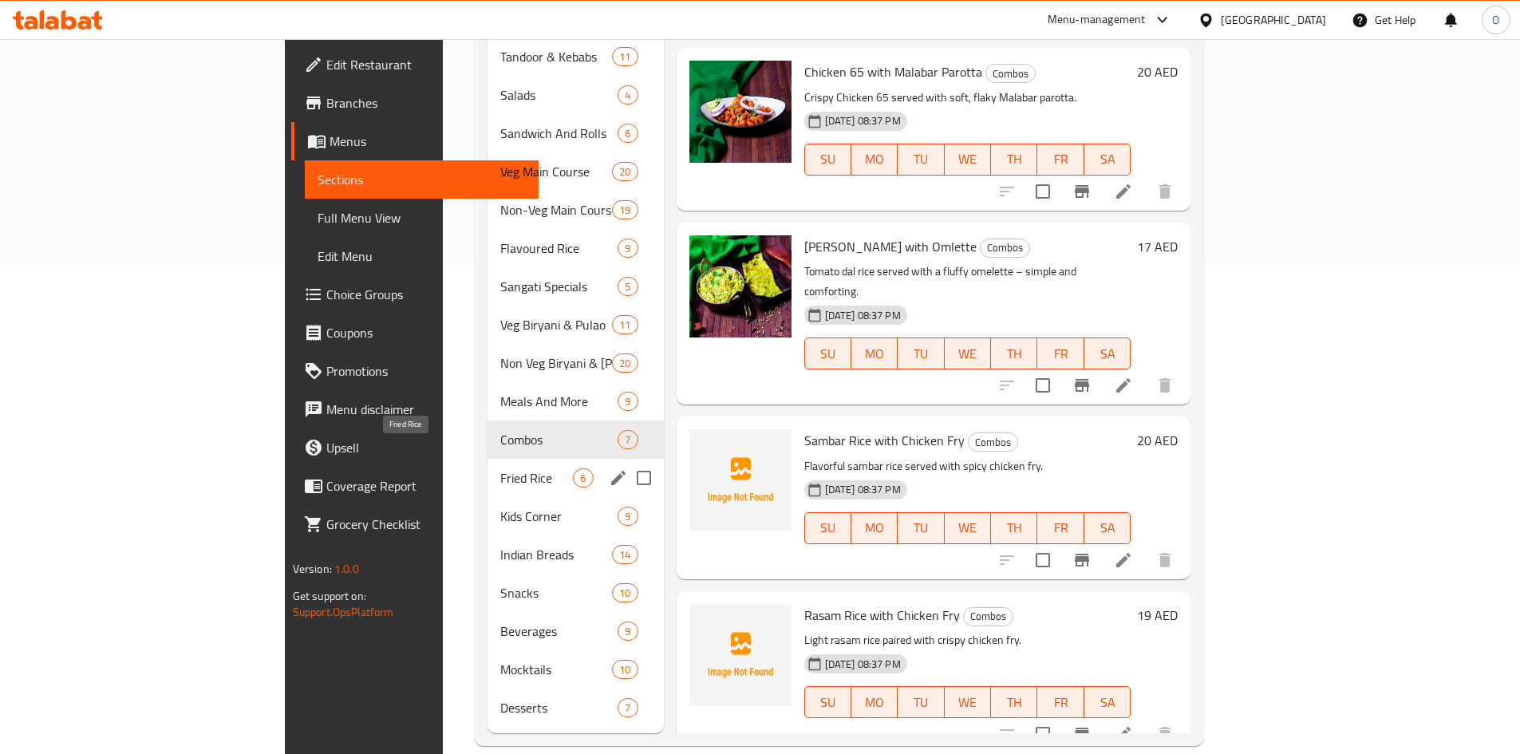
click at [500, 468] on span "Fried Rice" at bounding box center [536, 477] width 73 height 19
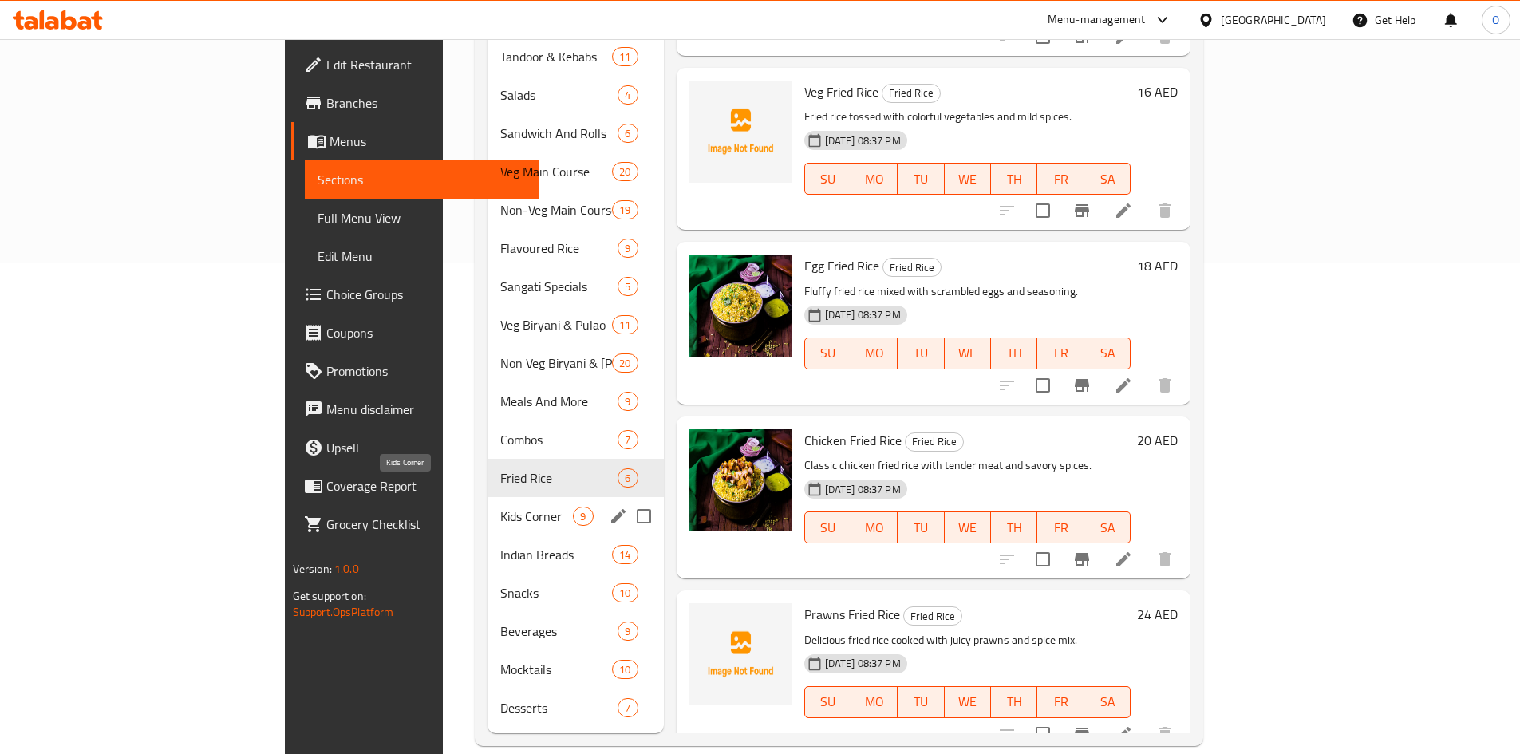
click at [500, 507] on span "Kids Corner" at bounding box center [536, 516] width 73 height 19
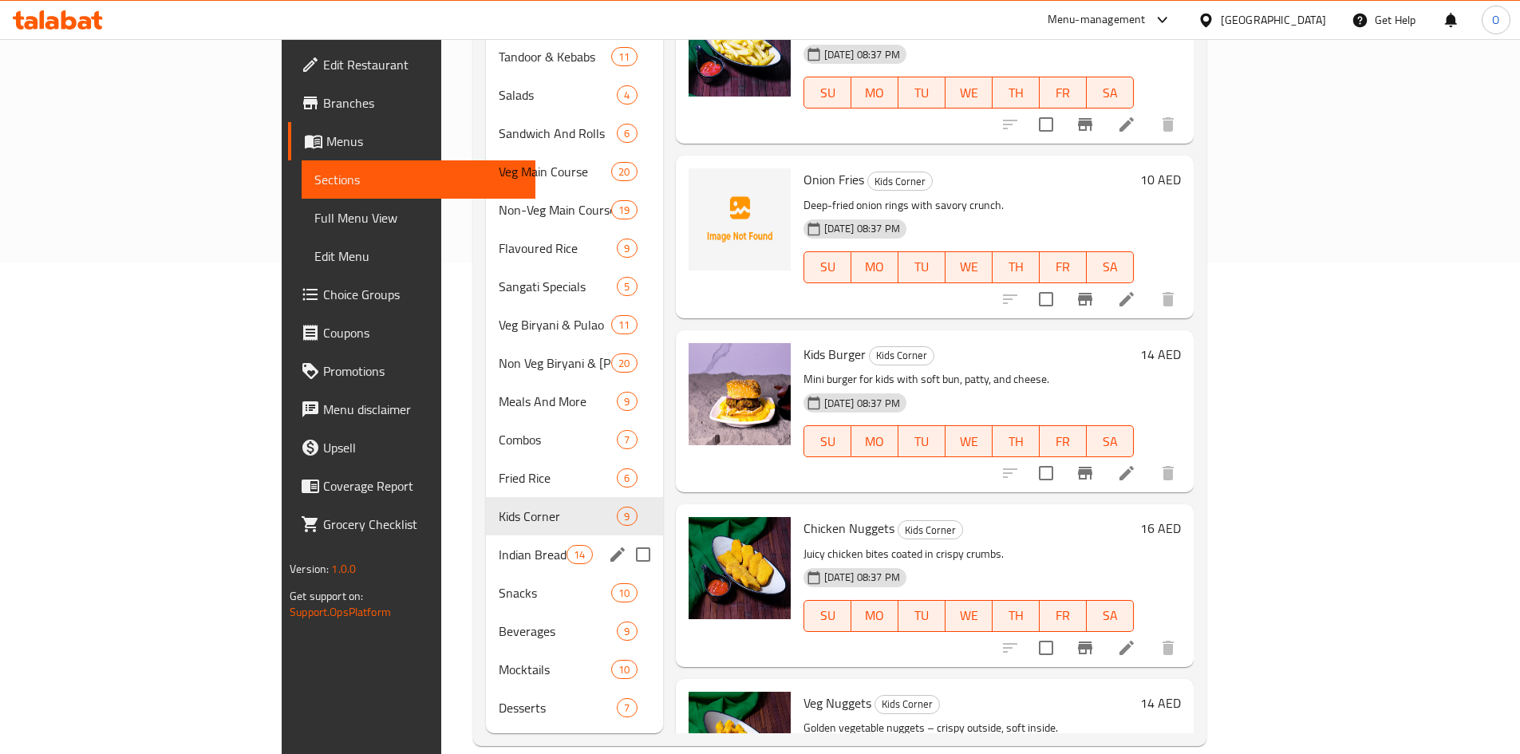
click at [499, 545] on span "Indian Breads" at bounding box center [533, 554] width 68 height 19
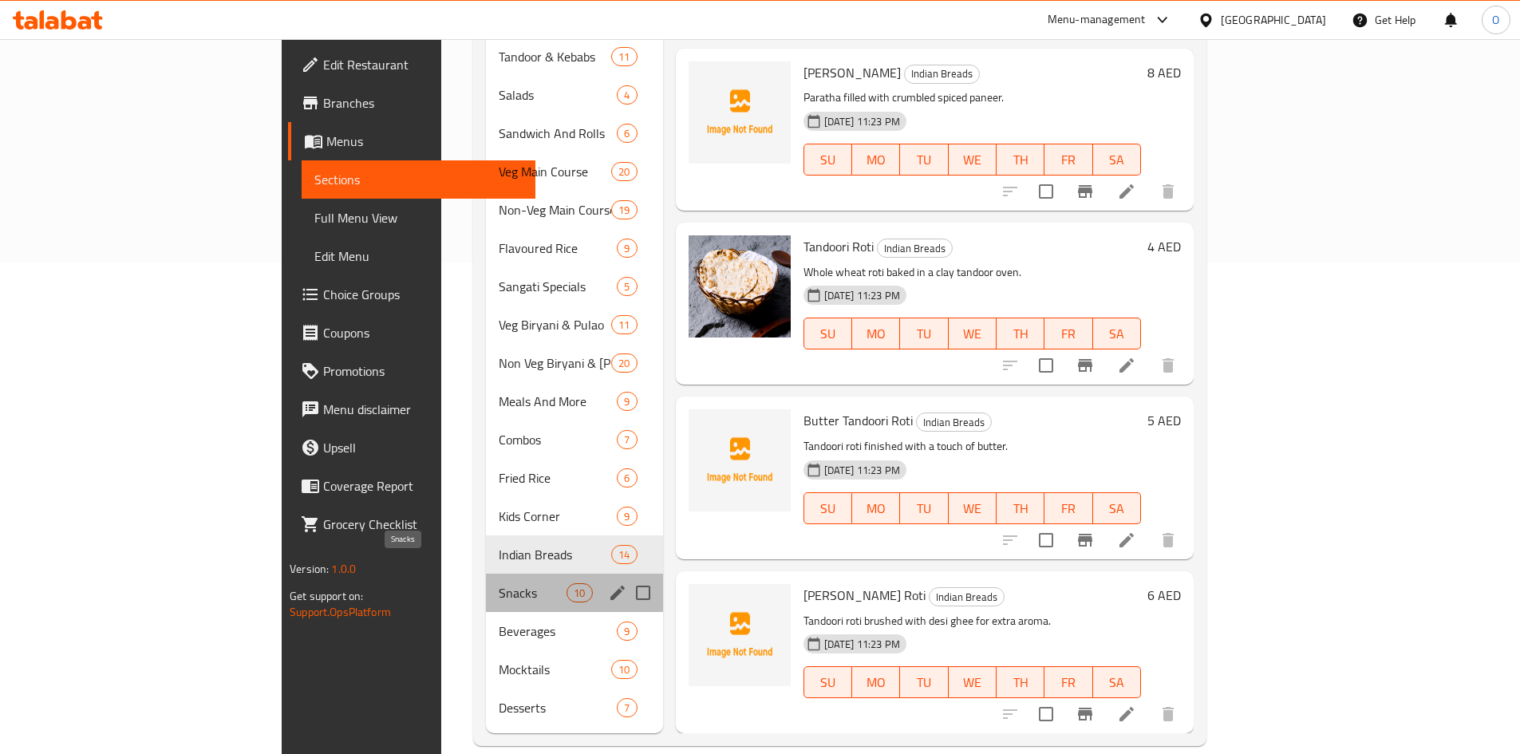
click at [499, 583] on span "Snacks" at bounding box center [533, 592] width 68 height 19
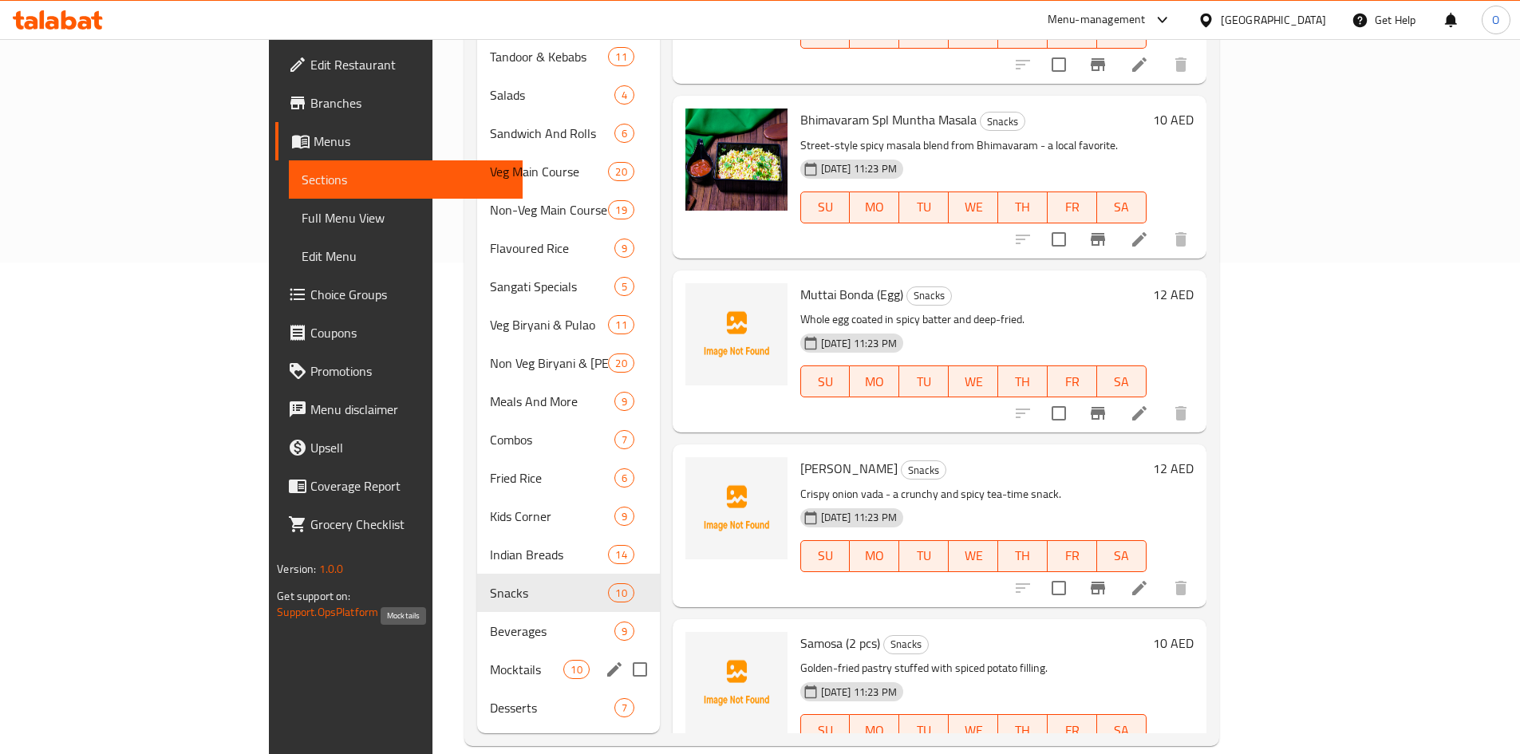
click at [490, 660] on span "Mocktails" at bounding box center [526, 669] width 73 height 19
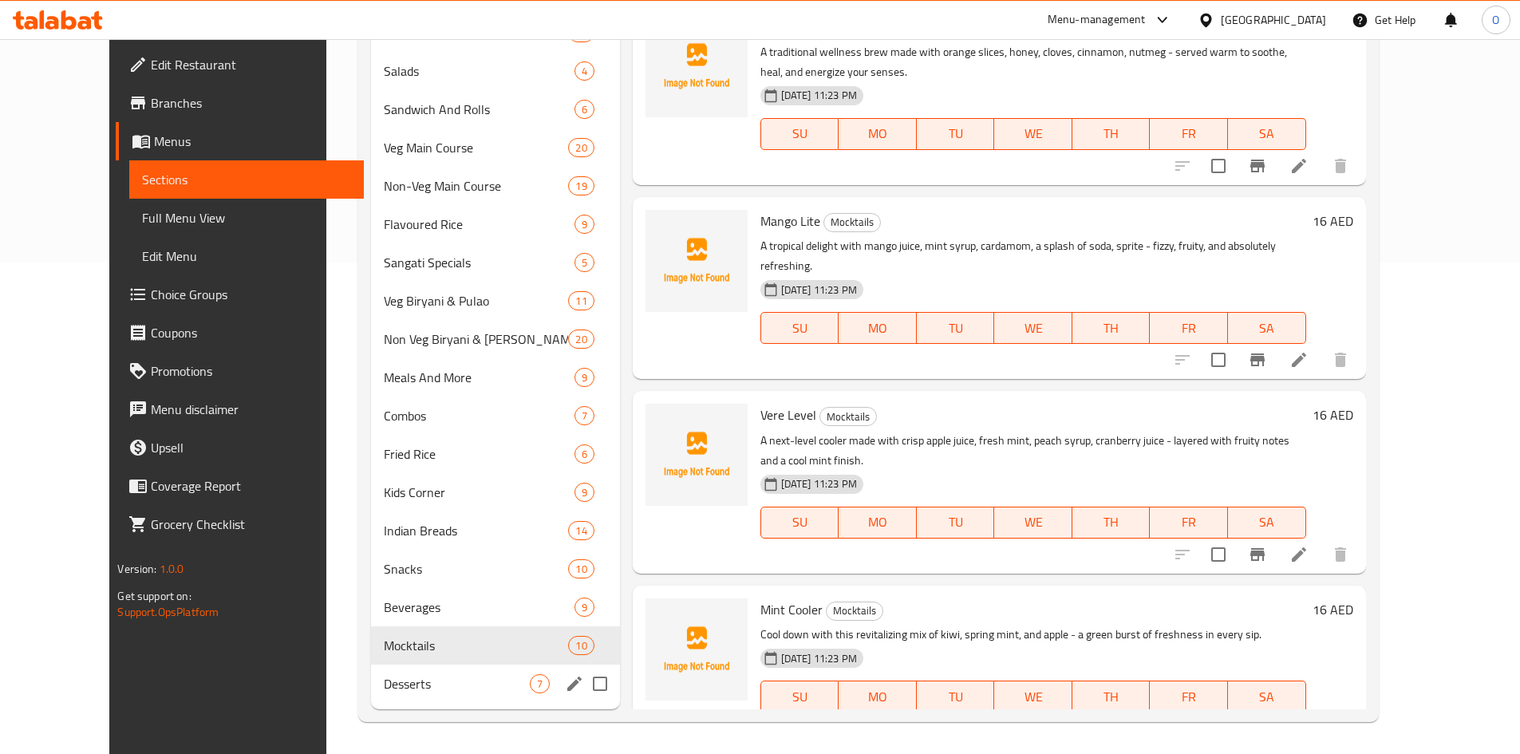
click at [421, 675] on span "Desserts" at bounding box center [456, 683] width 145 height 19
